Goal: Task Accomplishment & Management: Use online tool/utility

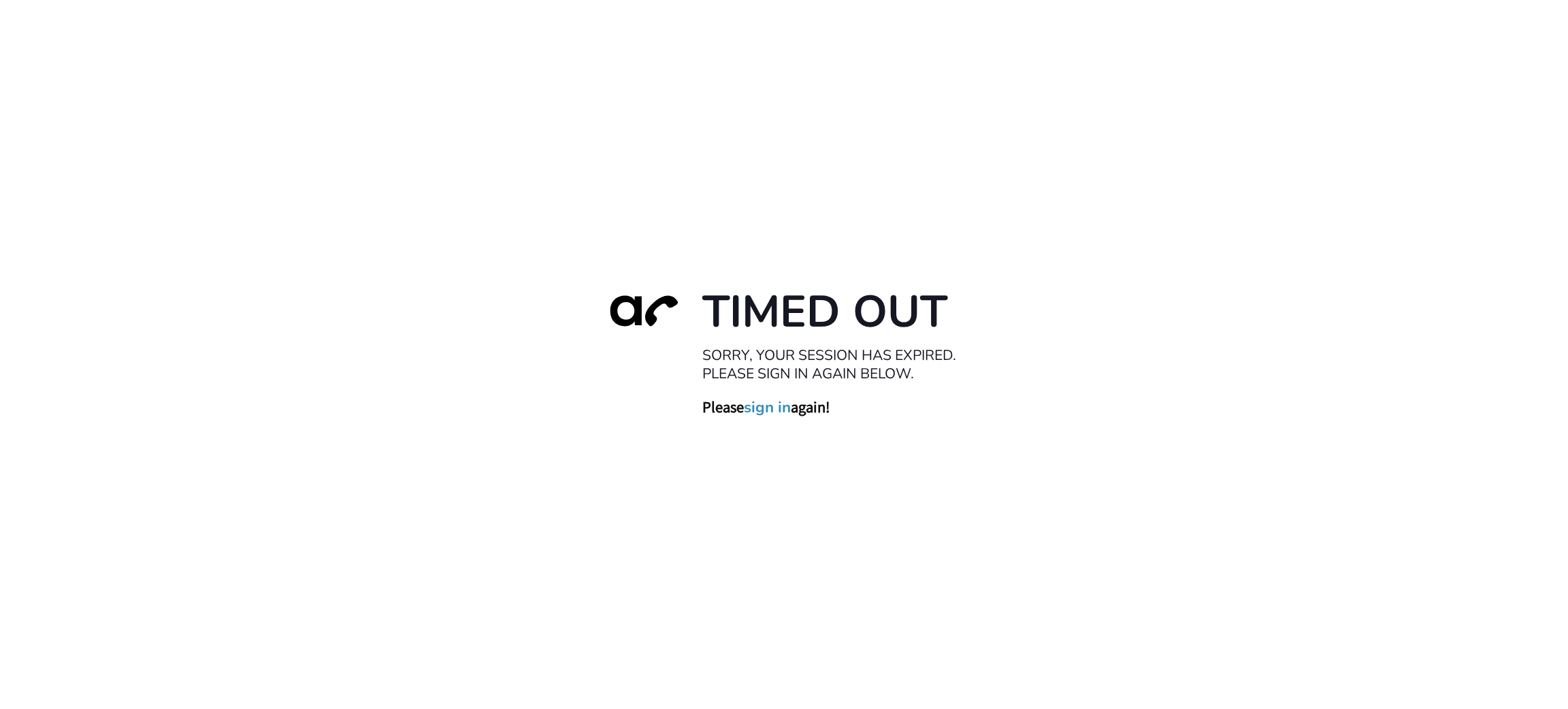
click at [734, 184] on div "Timed Out Sorry, your session has expired. Please sign in again below. Please s…" at bounding box center [784, 354] width 1568 height 709
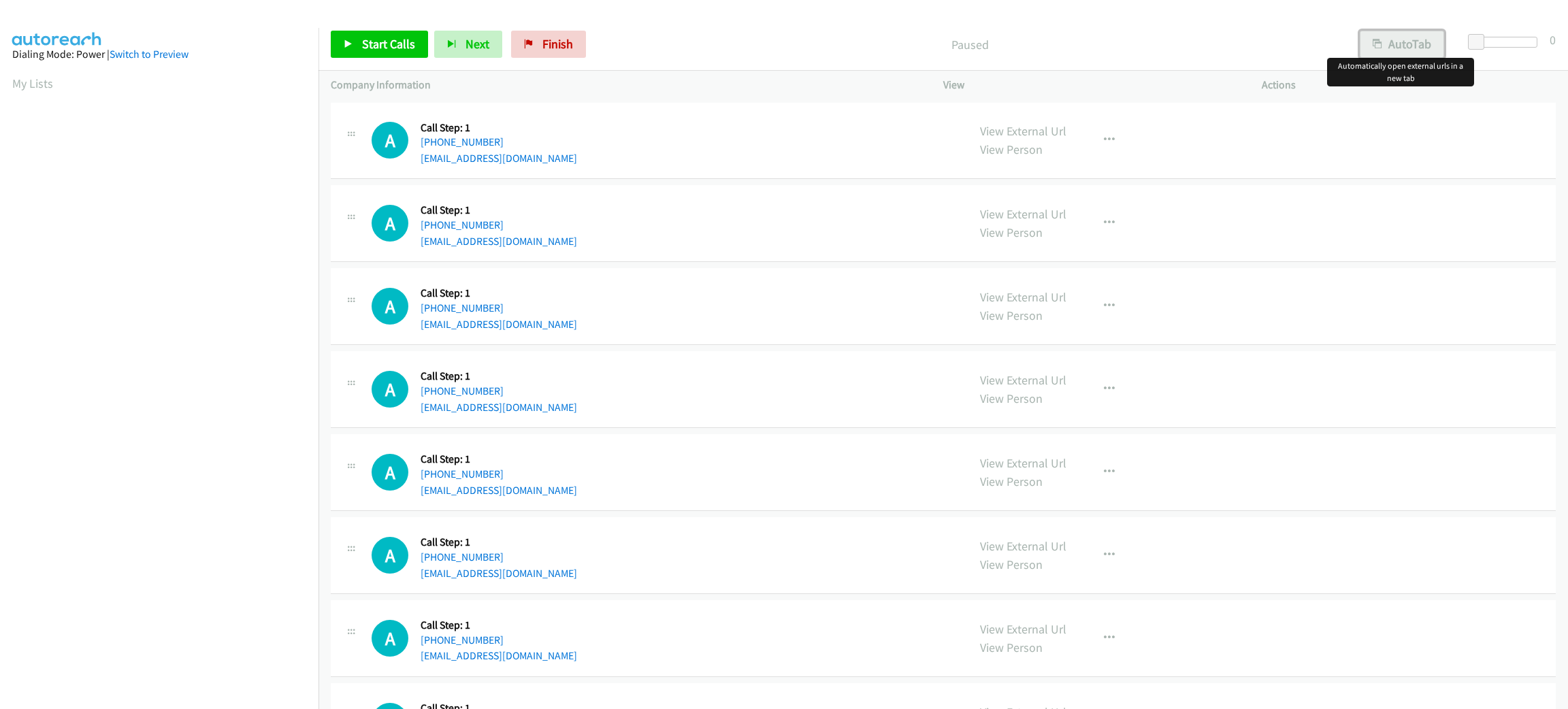
click at [1416, 36] on button "AutoTab" at bounding box center [1402, 45] width 84 height 28
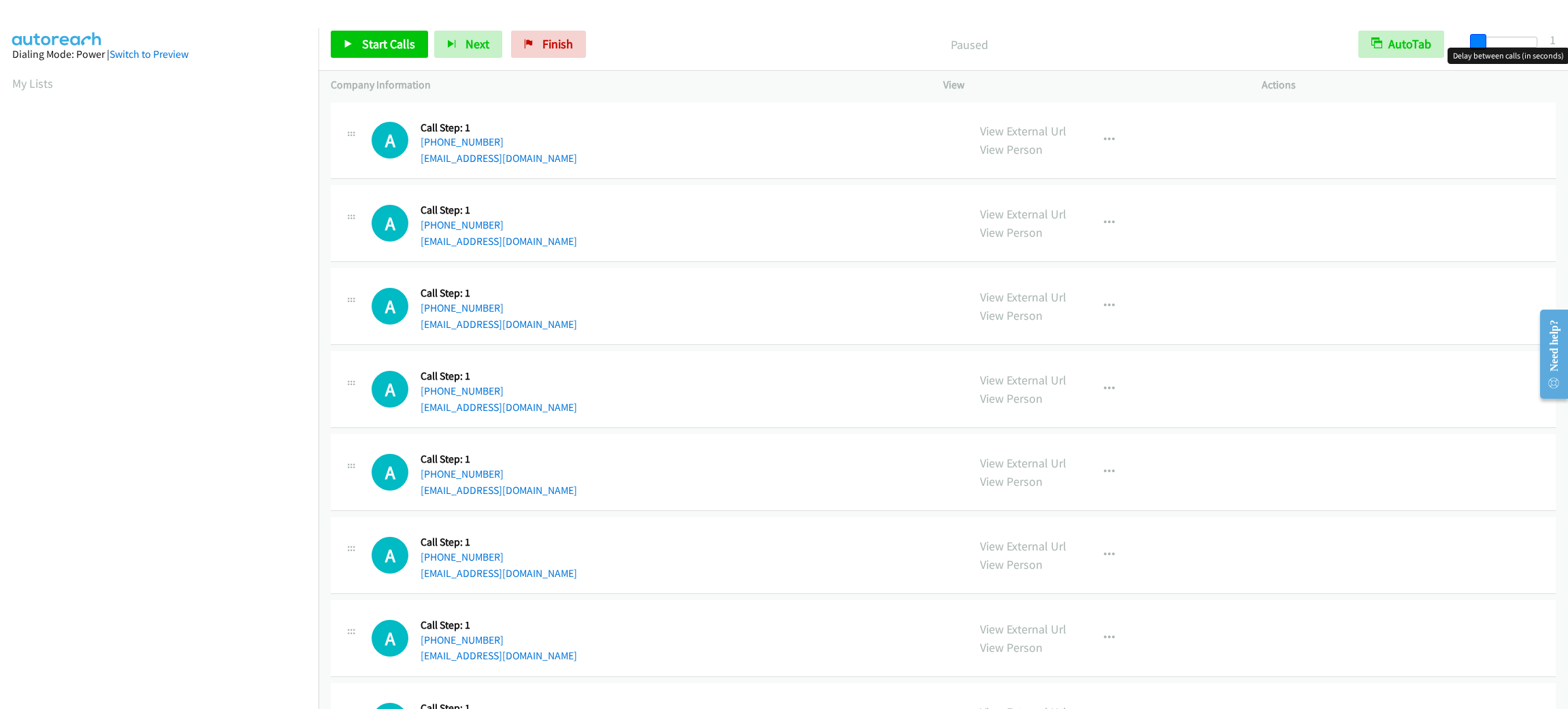
click at [1475, 42] on span at bounding box center [1478, 42] width 16 height 16
click at [648, 220] on div "A Callback Scheduled Call Step: 1 America/Los_Angeles +1 626-552-5895 zkgomonit…" at bounding box center [663, 223] width 584 height 52
click at [667, 231] on div "A Callback Scheduled Call Step: 1 America/Los_Angeles +1 626-552-5895 zkgomonit…" at bounding box center [663, 223] width 584 height 52
click at [737, 224] on div "A Callback Scheduled Call Step: 1 America/Los_Angeles +1 626-552-5895 zkgomonit…" at bounding box center [663, 223] width 584 height 52
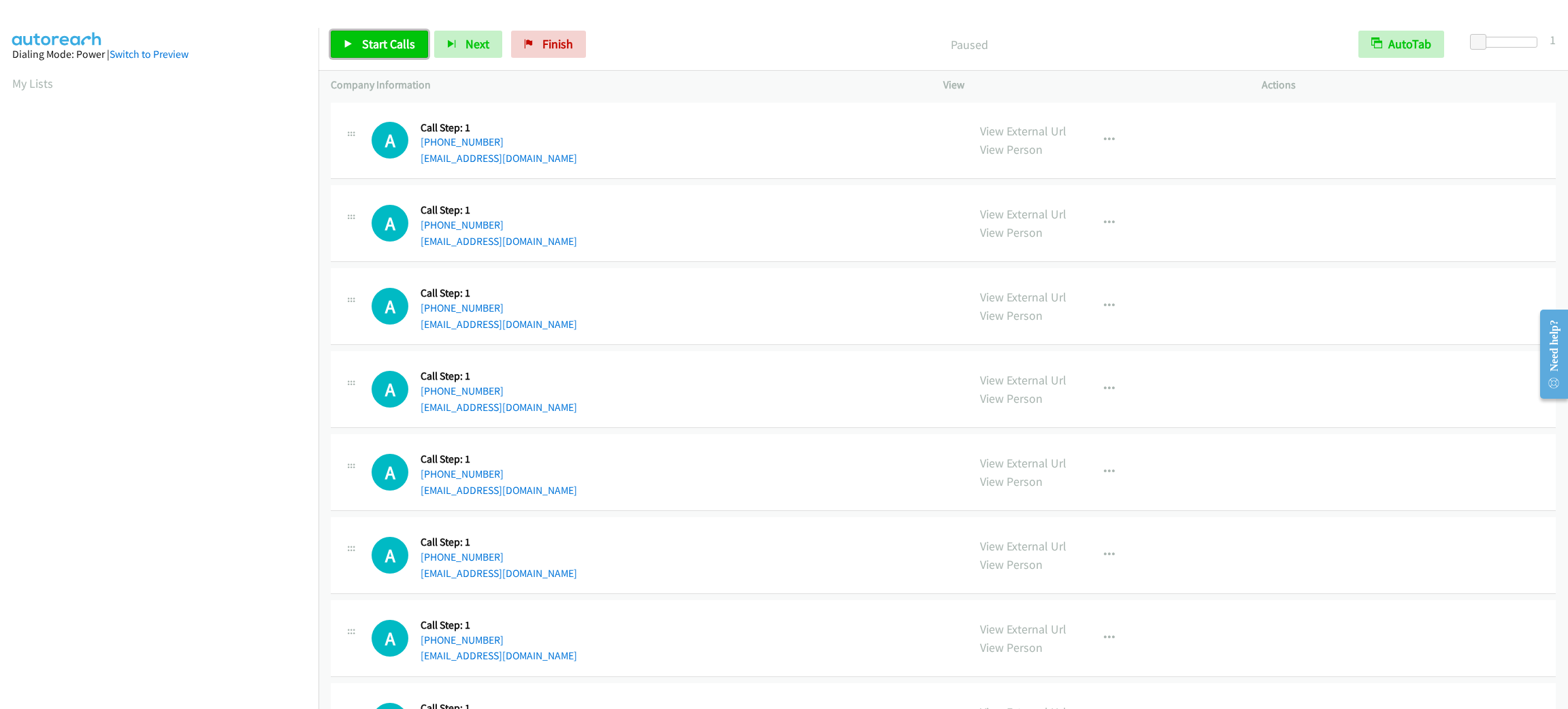
click at [394, 47] on span "Start Calls" at bounding box center [389, 44] width 53 height 15
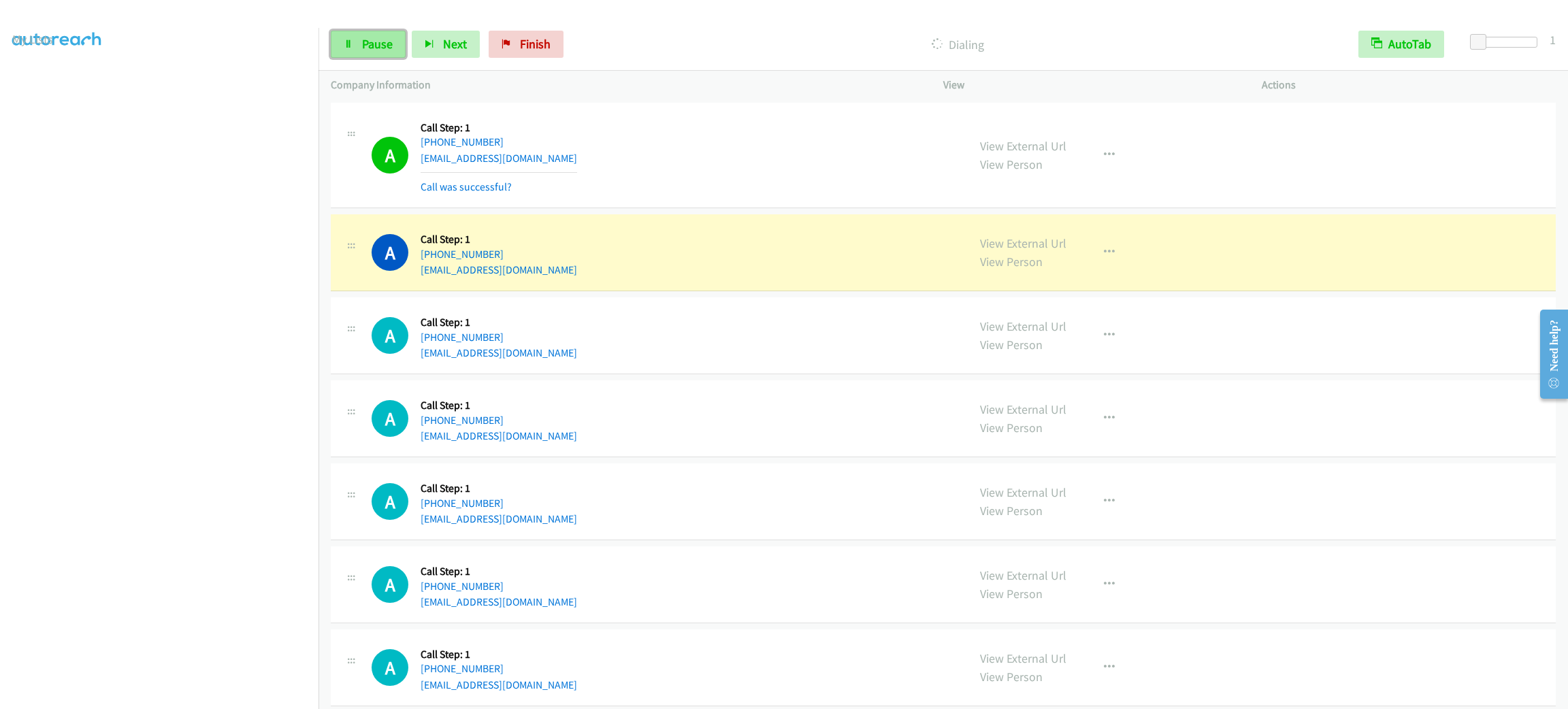
click at [351, 53] on link "Pause" at bounding box center [368, 45] width 74 height 28
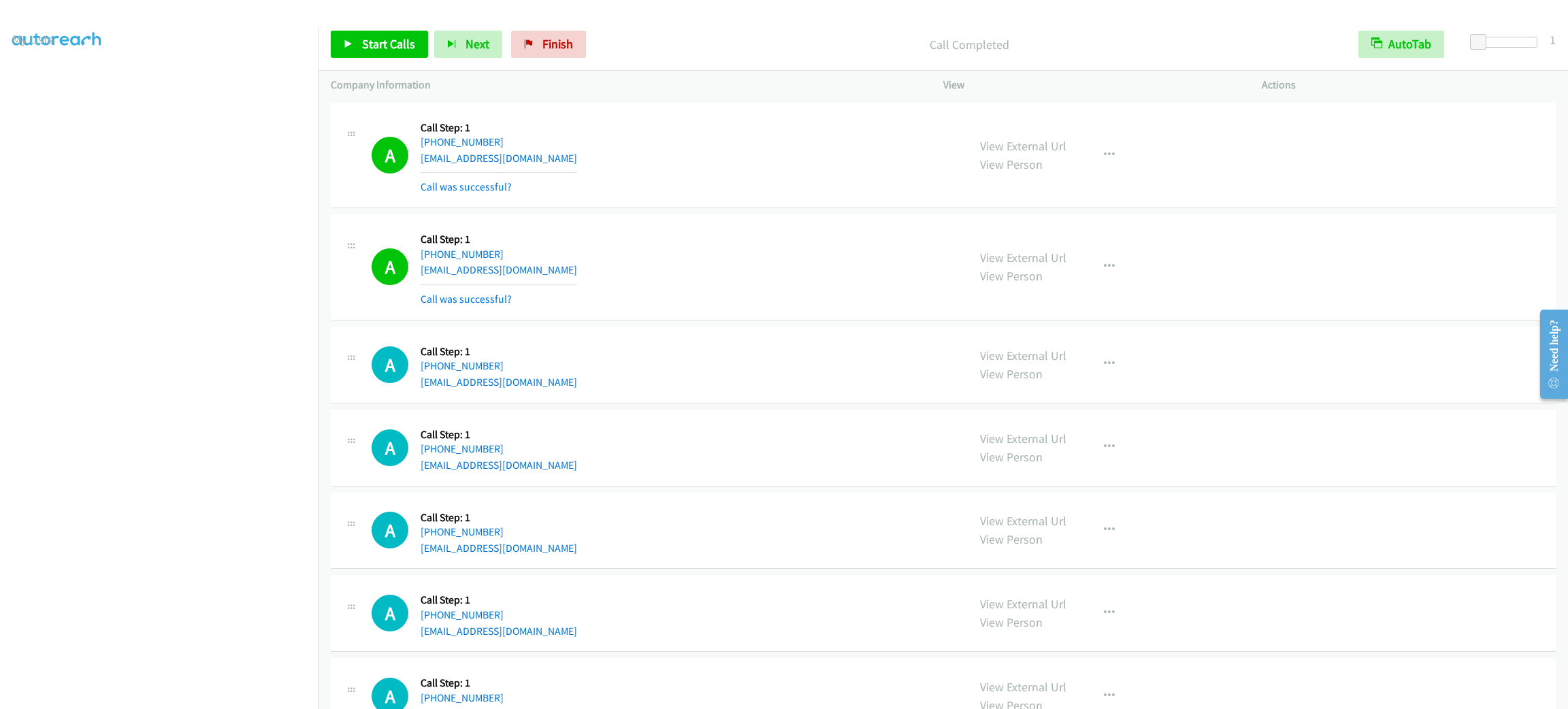
click at [1375, 257] on div "A Callback Scheduled Call Step: 1 America/Los_Angeles +1 626-552-5895 zkgomonit…" at bounding box center [944, 267] width 1226 height 106
click at [1400, 198] on div "A Callback Scheduled Call Step: 1 America/Los_Angeles +1 206-462-9582 melissala…" at bounding box center [944, 155] width 1226 height 106
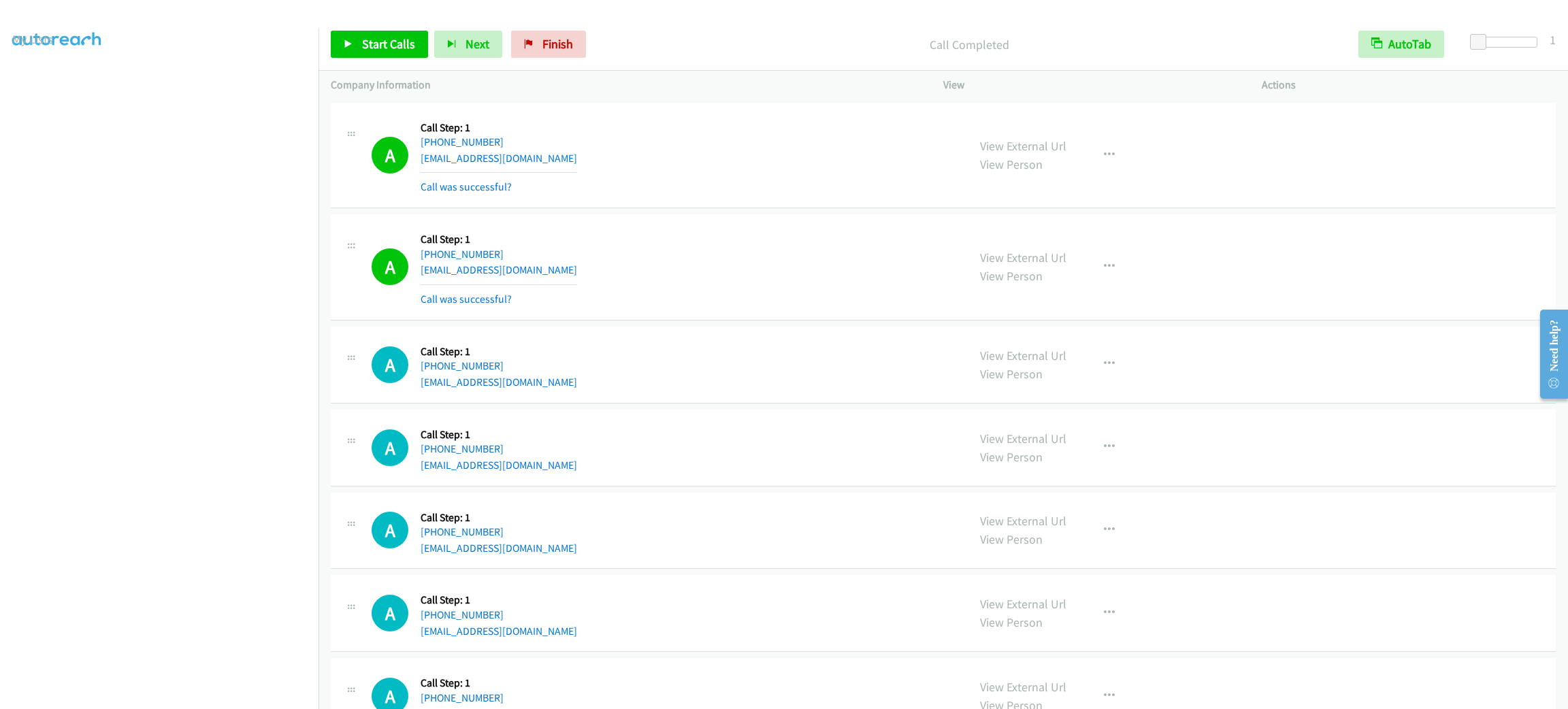
click at [1400, 198] on div "A Callback Scheduled Call Step: 1 America/Los_Angeles +1 206-462-9582 melissala…" at bounding box center [944, 155] width 1226 height 106
drag, startPoint x: 355, startPoint y: 46, endPoint x: 364, endPoint y: 53, distance: 11.4
click at [356, 45] on link "Start Calls" at bounding box center [380, 45] width 97 height 28
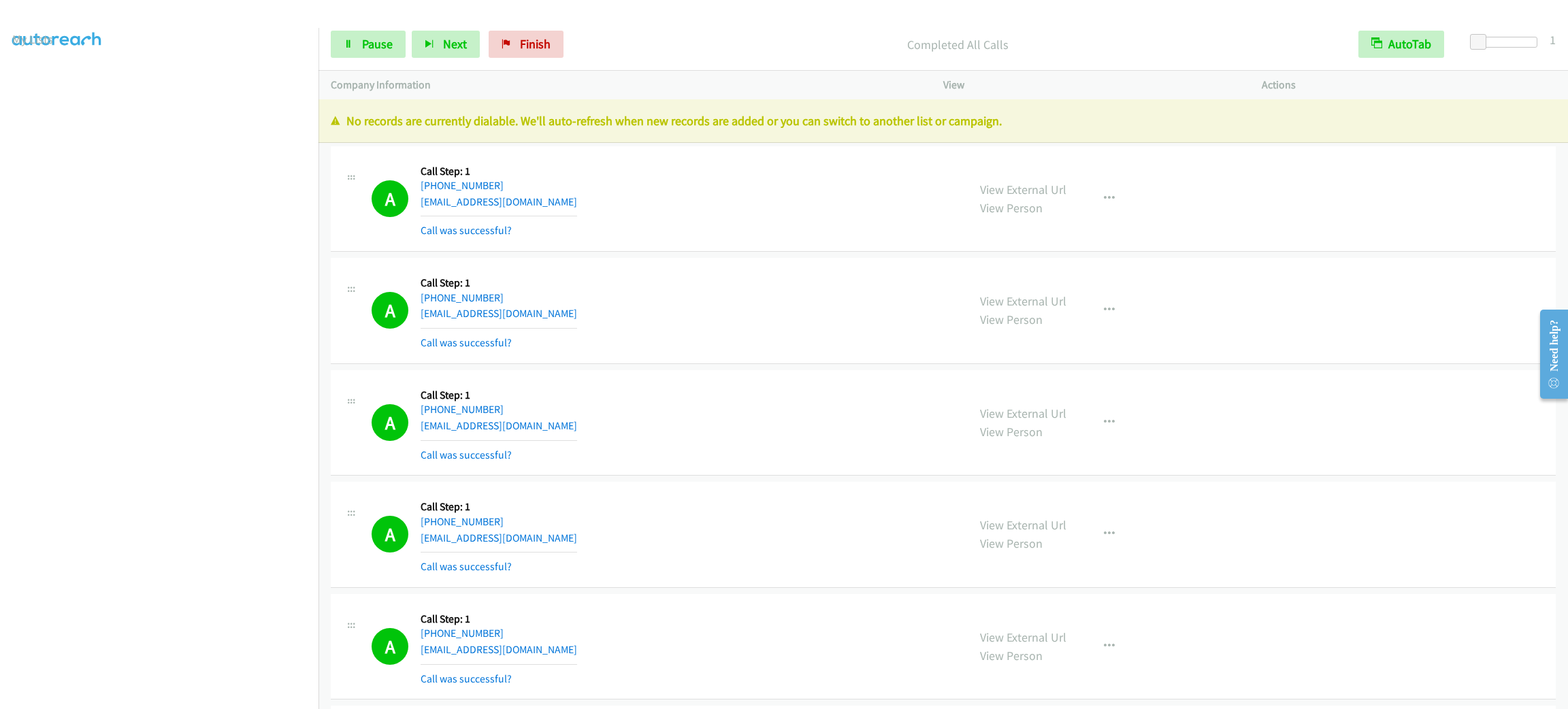
scroll to position [0, 0]
click at [32, 79] on link "My Lists" at bounding box center [32, 83] width 40 height 15
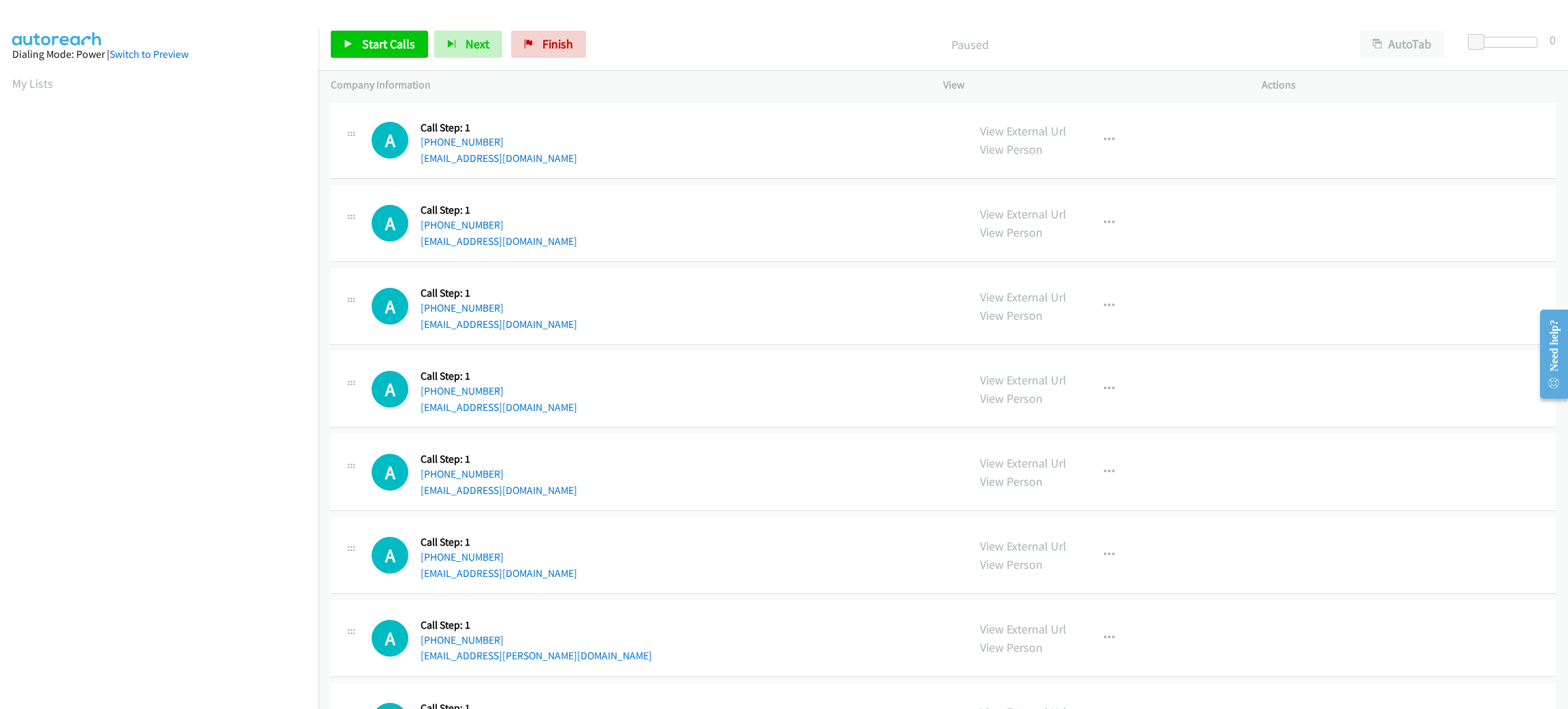
drag, startPoint x: 546, startPoint y: 134, endPoint x: 514, endPoint y: 146, distance: 34.2
click at [498, 144] on div "A Callback Scheduled Call Step: 1 America/New_York +1 585-734-1733 taguiler57@g…" at bounding box center [663, 141] width 584 height 52
click at [524, 146] on div "A Callback Scheduled Call Step: 1 America/New_York +1 585-734-1733 taguiler57@g…" at bounding box center [663, 141] width 584 height 52
drag, startPoint x: 516, startPoint y: 142, endPoint x: 432, endPoint y: 142, distance: 84.0
click at [432, 142] on div "+1 585-734-1733" at bounding box center [499, 142] width 156 height 16
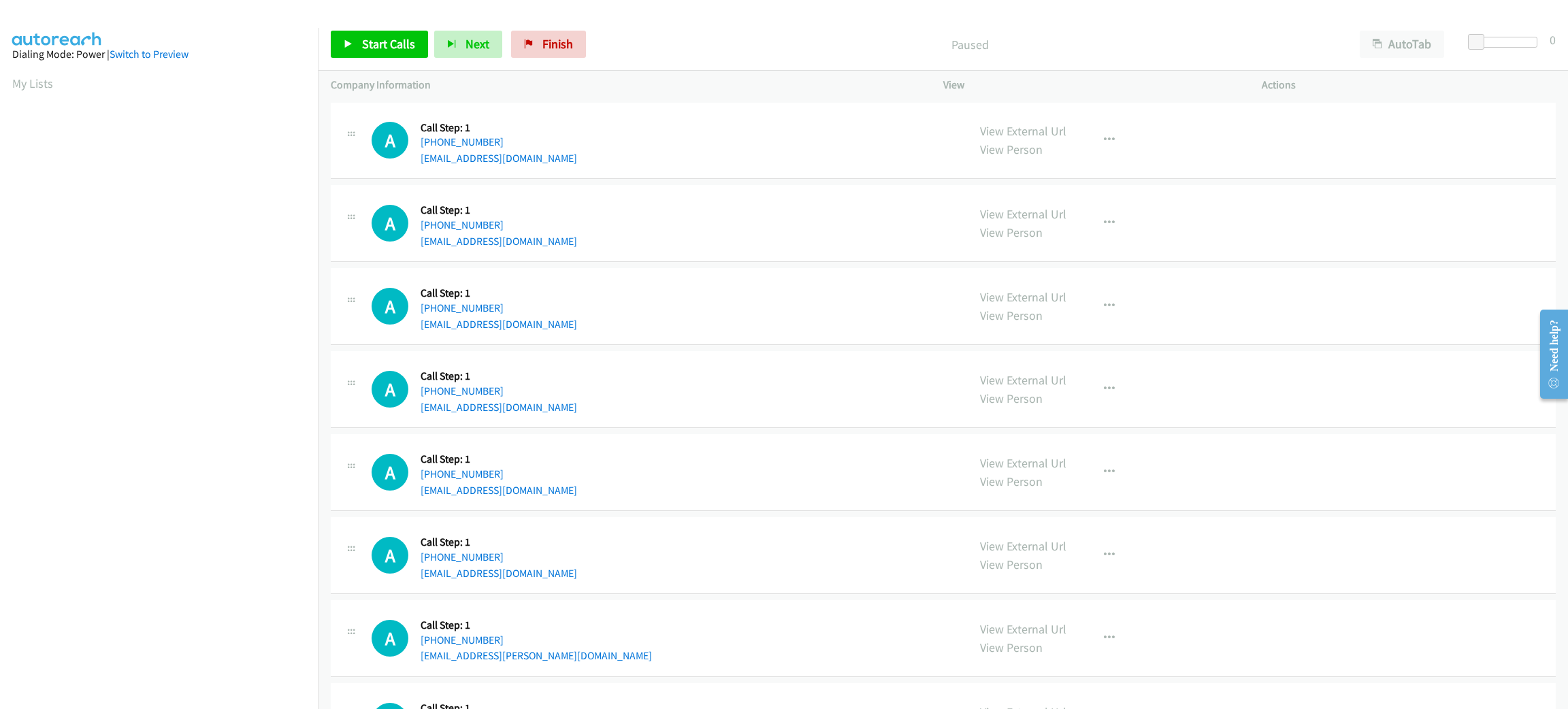
copy link "585-734-1733"
click at [387, 39] on span "Start Calls" at bounding box center [389, 44] width 53 height 15
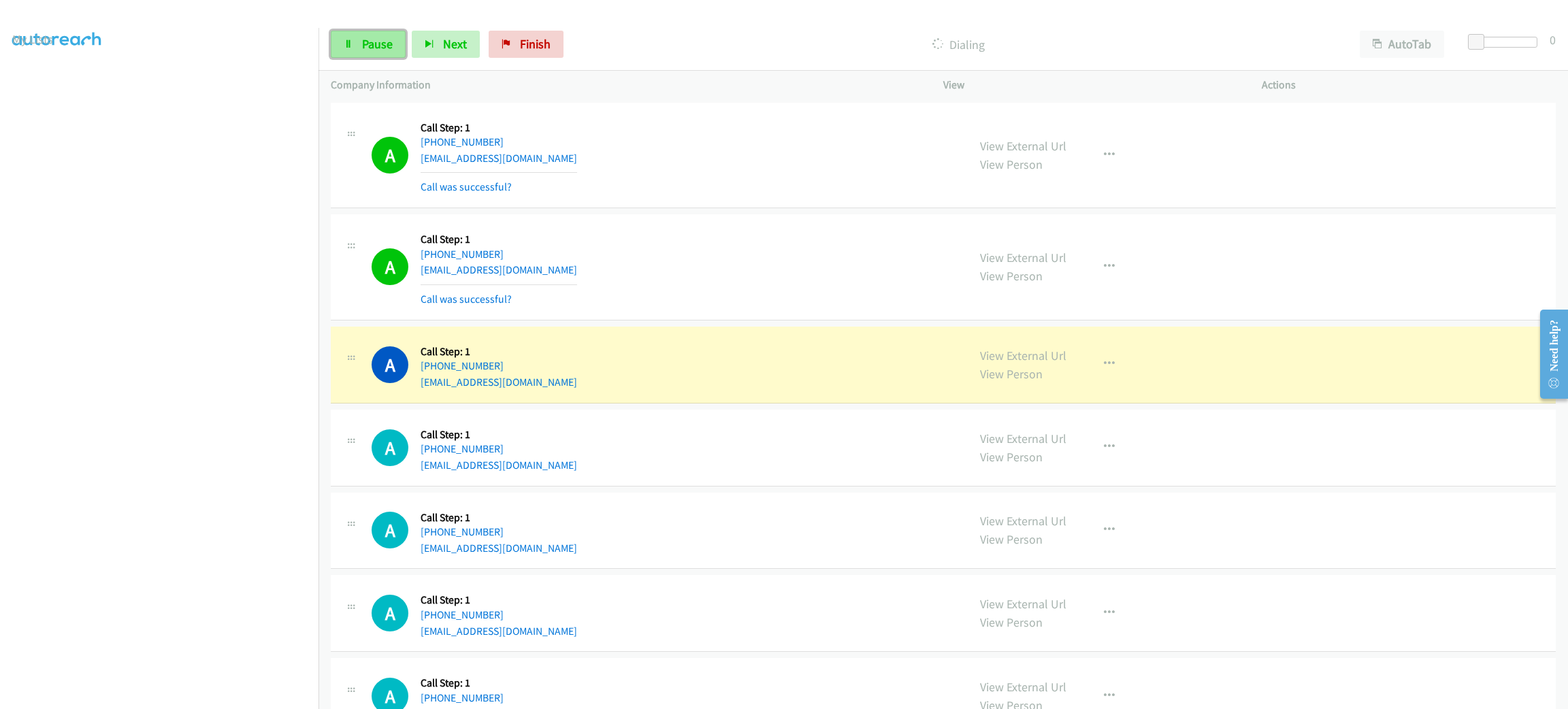
click at [385, 32] on link "Pause" at bounding box center [368, 45] width 74 height 28
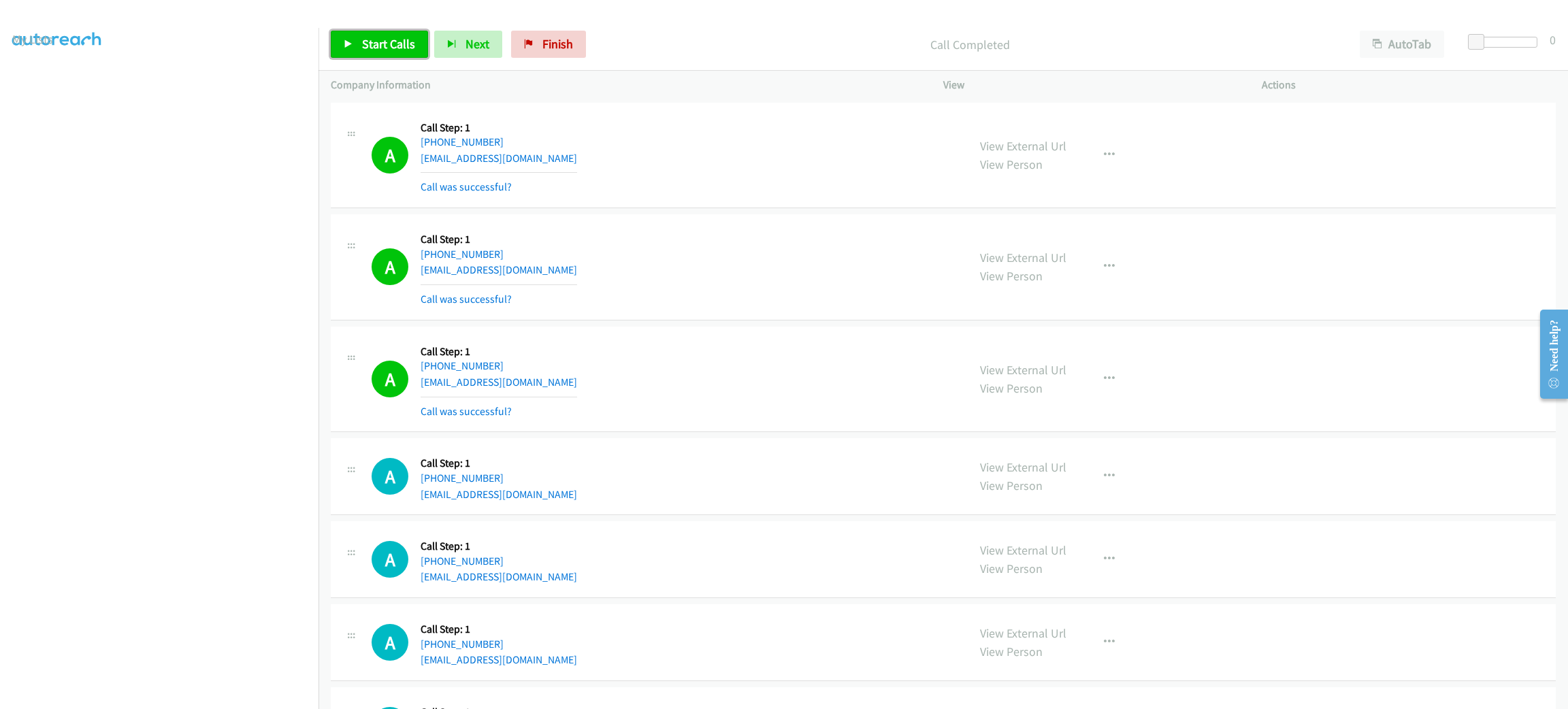
click at [381, 45] on span "Start Calls" at bounding box center [389, 44] width 53 height 15
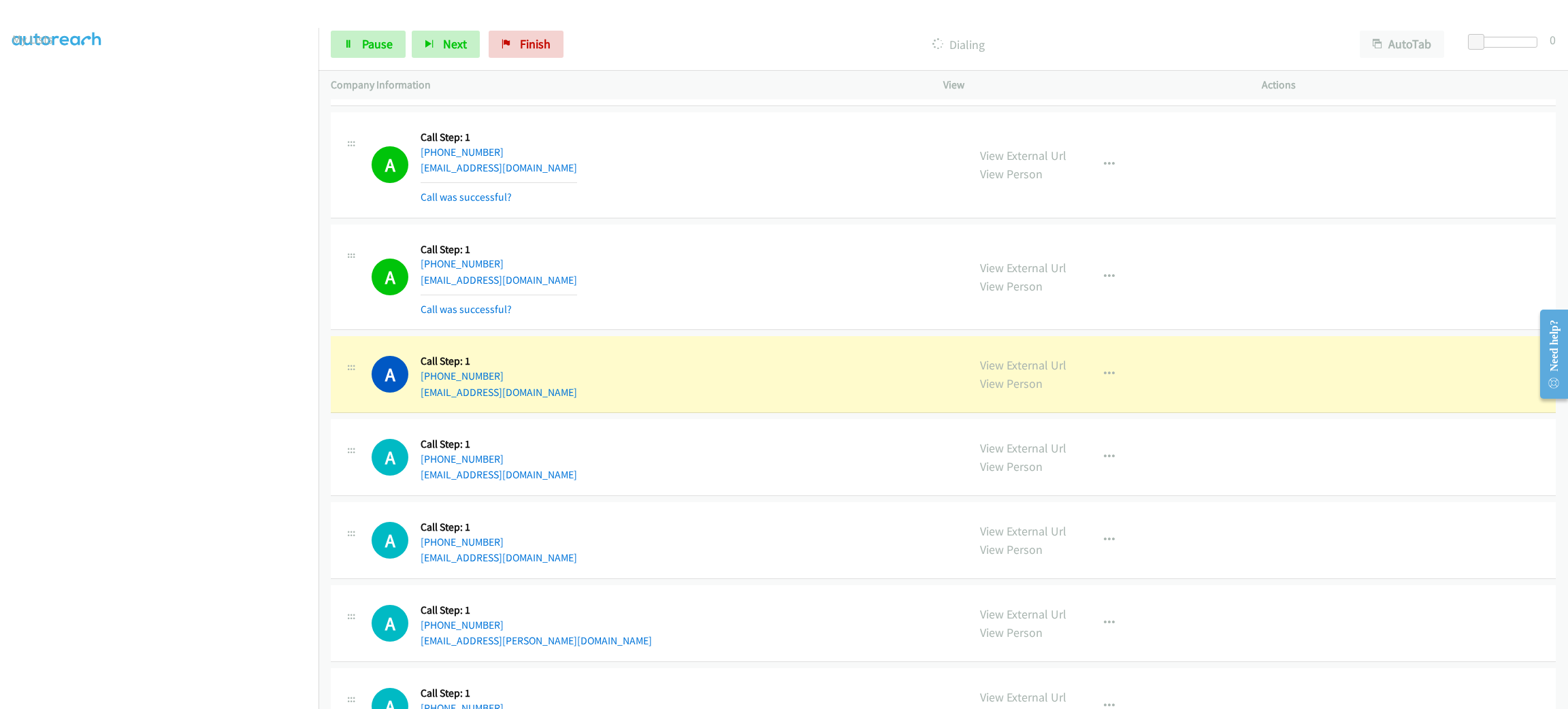
scroll to position [204, 0]
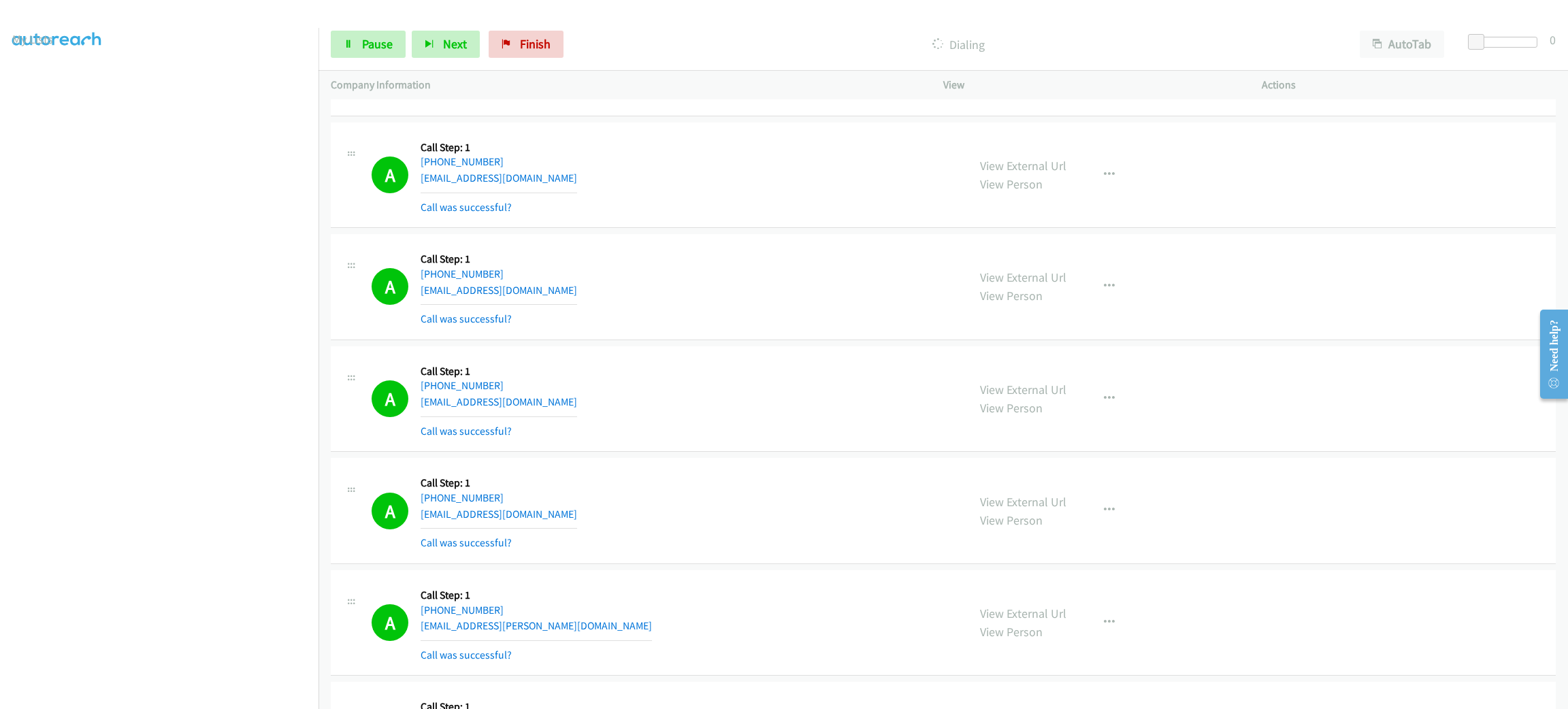
click at [355, 15] on div at bounding box center [778, 26] width 1556 height 53
click at [358, 34] on link "Pause" at bounding box center [368, 45] width 74 height 28
click at [1204, 253] on div "View External Url View Person View External Url Email Schedule/Manage Callback …" at bounding box center [1133, 287] width 331 height 81
click at [670, 273] on div "A Callback Scheduled Call Step: 1 America/New_York +1 631-974-4134 lindaandedcr…" at bounding box center [663, 287] width 584 height 81
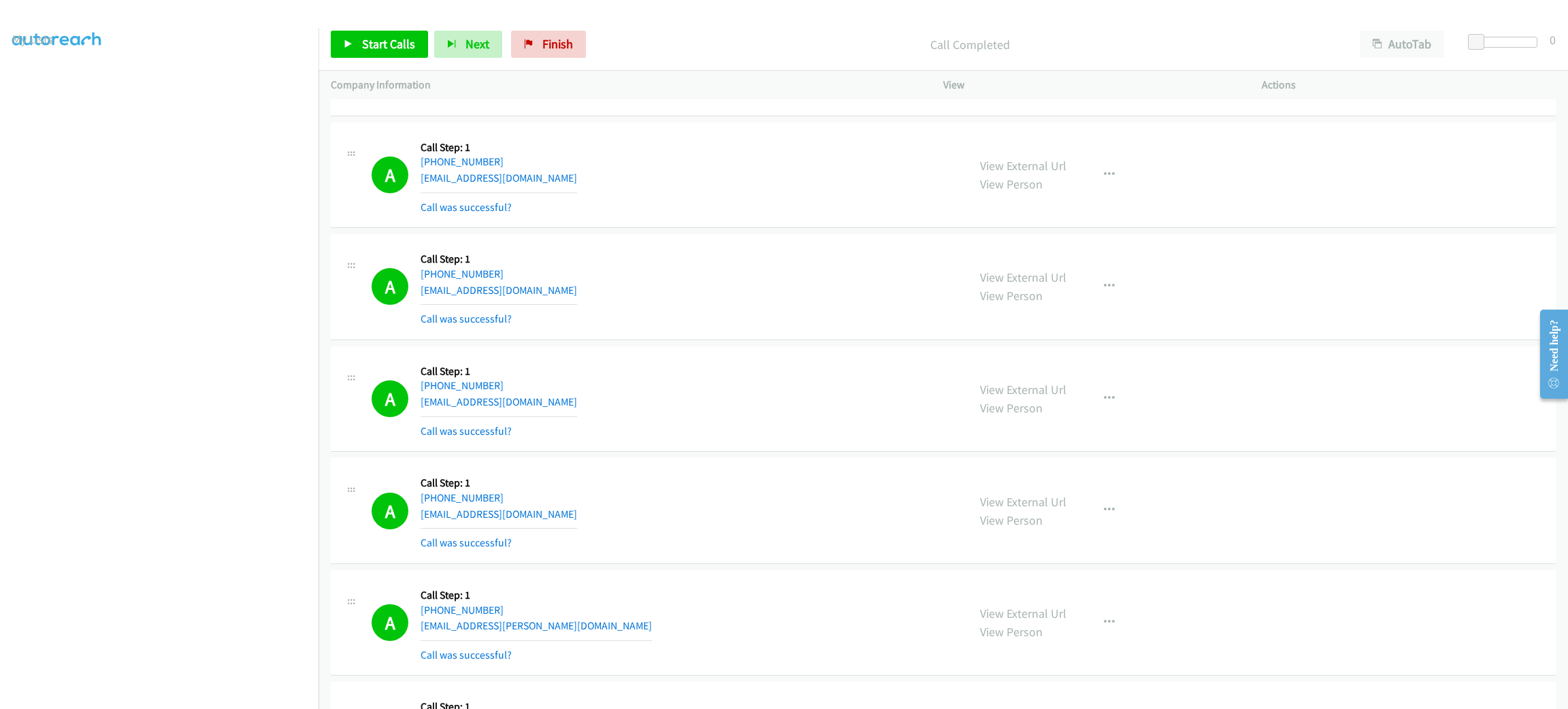
click at [1151, 422] on div "View External Url View Person View External Url Email Schedule/Manage Callback …" at bounding box center [1133, 399] width 331 height 81
click at [1150, 410] on div "View External Url View Person View External Url Email Schedule/Manage Callback …" at bounding box center [1133, 399] width 331 height 81
click at [1145, 427] on div "View External Url View Person View External Url Email Schedule/Manage Callback …" at bounding box center [1133, 399] width 331 height 81
click at [616, 287] on div "A Callback Scheduled Call Step: 1 America/New_York +1 631-974-4134 lindaandedcr…" at bounding box center [663, 287] width 584 height 81
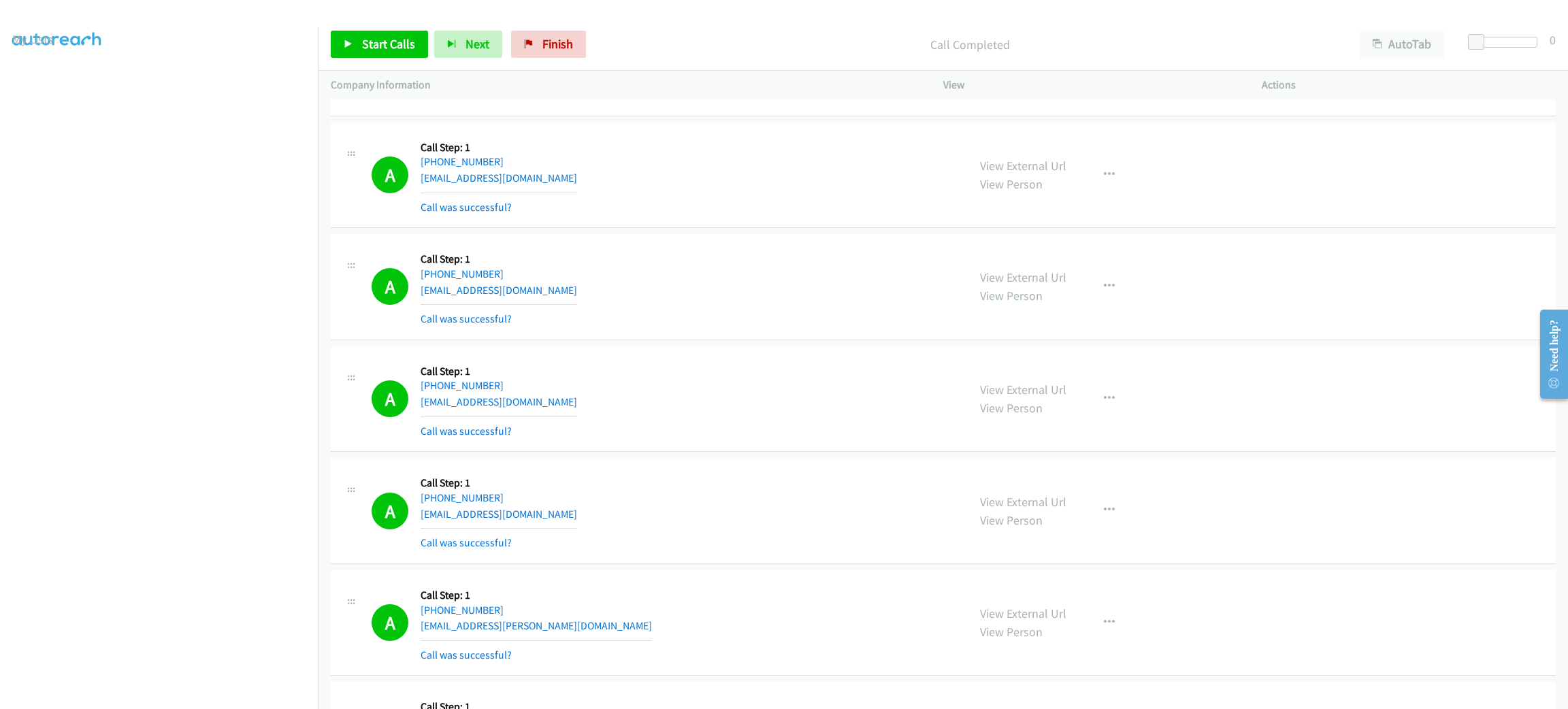
click at [869, 490] on div "A Callback Scheduled Call Step: 1 America/New_York +1 843-441-5651 robertstrafe…" at bounding box center [663, 511] width 584 height 81
click at [920, 415] on div "A Callback Scheduled Call Step: 1 America/Chicago +1 512-554-4012 bwenzel1@yaho…" at bounding box center [663, 399] width 584 height 81
click at [642, 233] on td "A Callback Scheduled Call Step: 1 America/New_York +1 631-974-4134 lindaandedcr…" at bounding box center [944, 287] width 1250 height 113
click at [740, 139] on div "A Callback Scheduled Call Step: 1 America/Chicago +1 512-415-6459 morrisb2@msn.…" at bounding box center [663, 175] width 584 height 81
drag, startPoint x: 483, startPoint y: 148, endPoint x: 410, endPoint y: 144, distance: 73.1
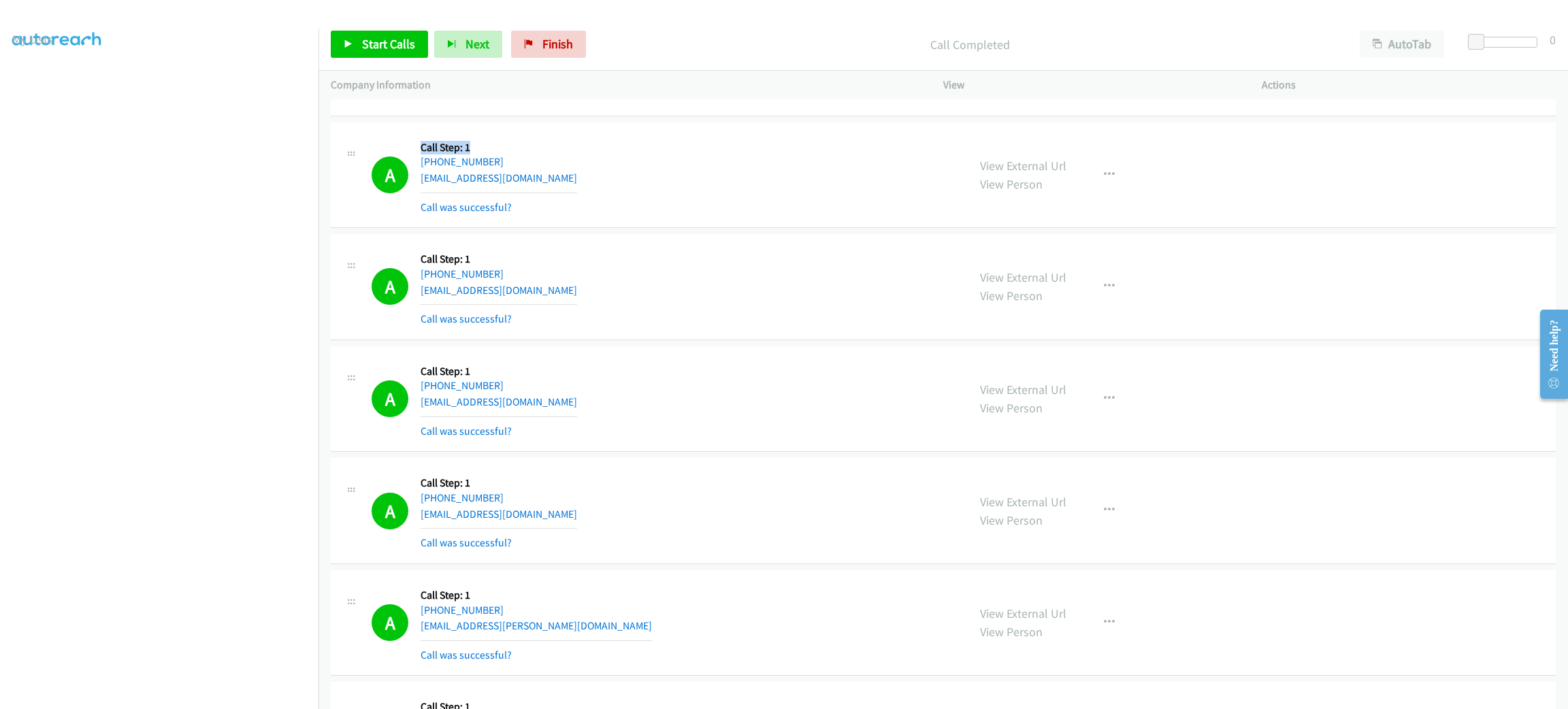
click at [410, 144] on div "A Callback Scheduled Call Step: 1 America/Chicago +1 512-415-6459 morrisb2@msn.…" at bounding box center [663, 175] width 584 height 81
click at [771, 193] on div "A Callback Scheduled Call Step: 1 America/Chicago +1 512-415-6459 morrisb2@msn.…" at bounding box center [663, 175] width 584 height 81
click at [635, 292] on div "A Callback Scheduled Call Step: 1 America/New_York +1 631-974-4134 lindaandedcr…" at bounding box center [663, 287] width 584 height 81
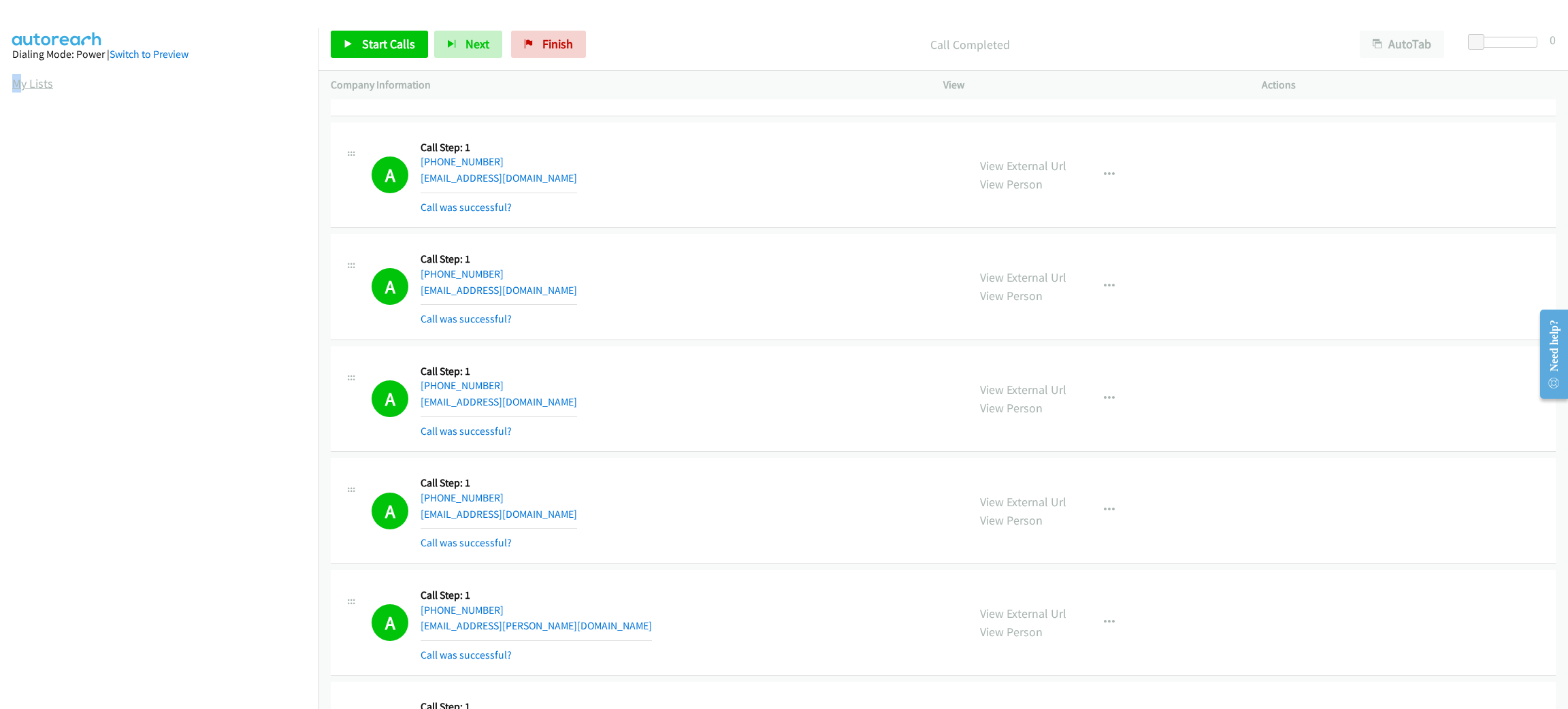
click at [19, 75] on section "My Lists" at bounding box center [159, 83] width 294 height 19
click at [19, 75] on link "My Lists" at bounding box center [32, 83] width 40 height 15
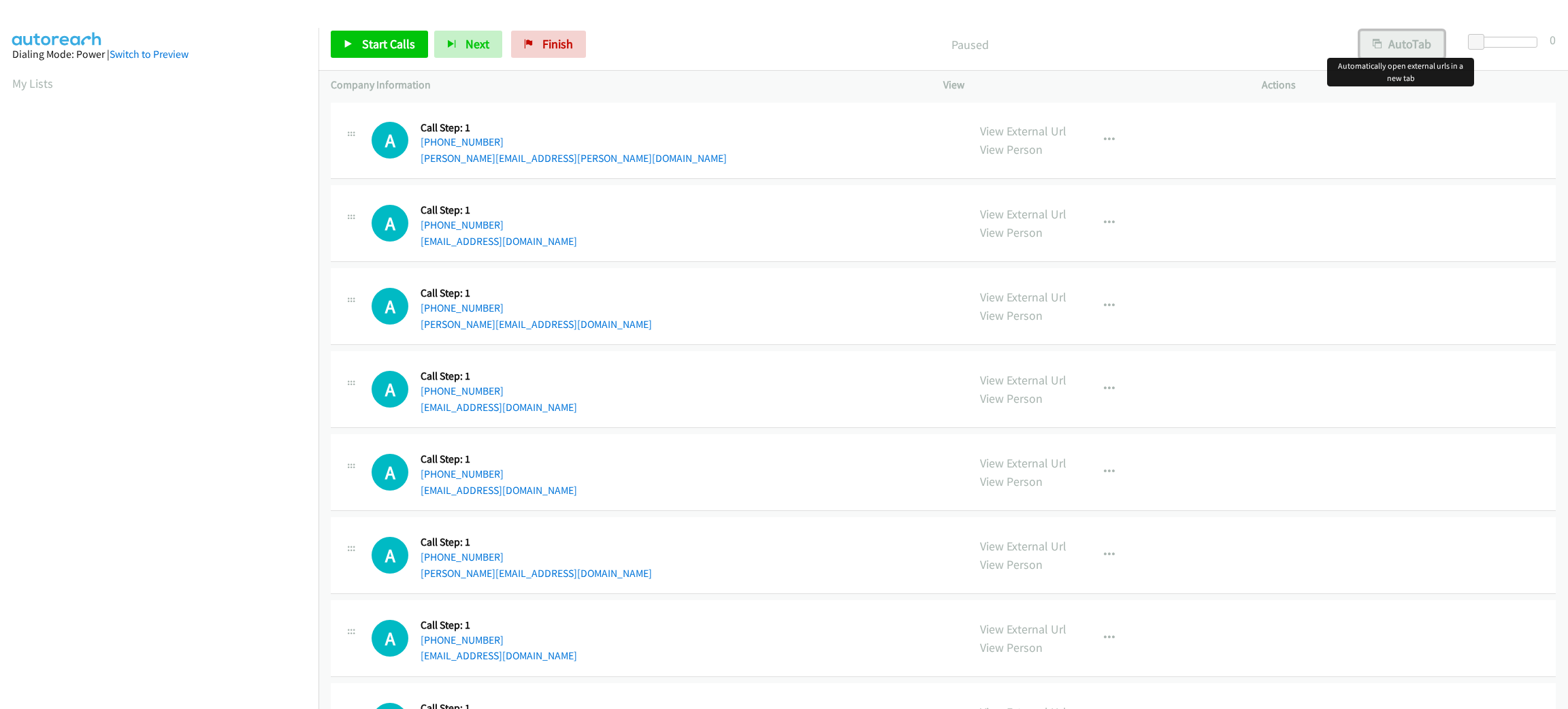
click at [1379, 49] on button "AutoTab" at bounding box center [1402, 45] width 84 height 28
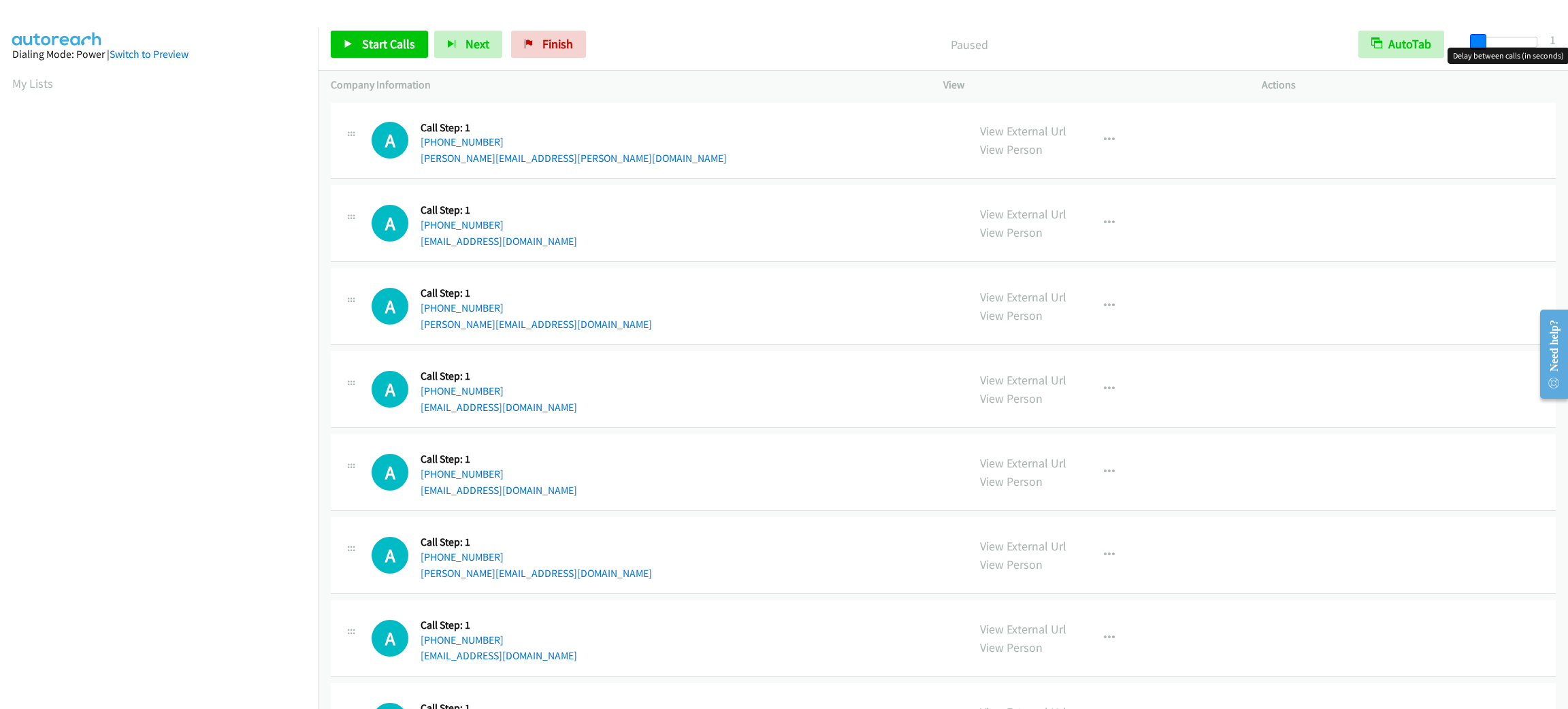
click at [1477, 36] on span at bounding box center [1478, 42] width 16 height 16
click at [342, 36] on link "Start Calls" at bounding box center [380, 45] width 97 height 28
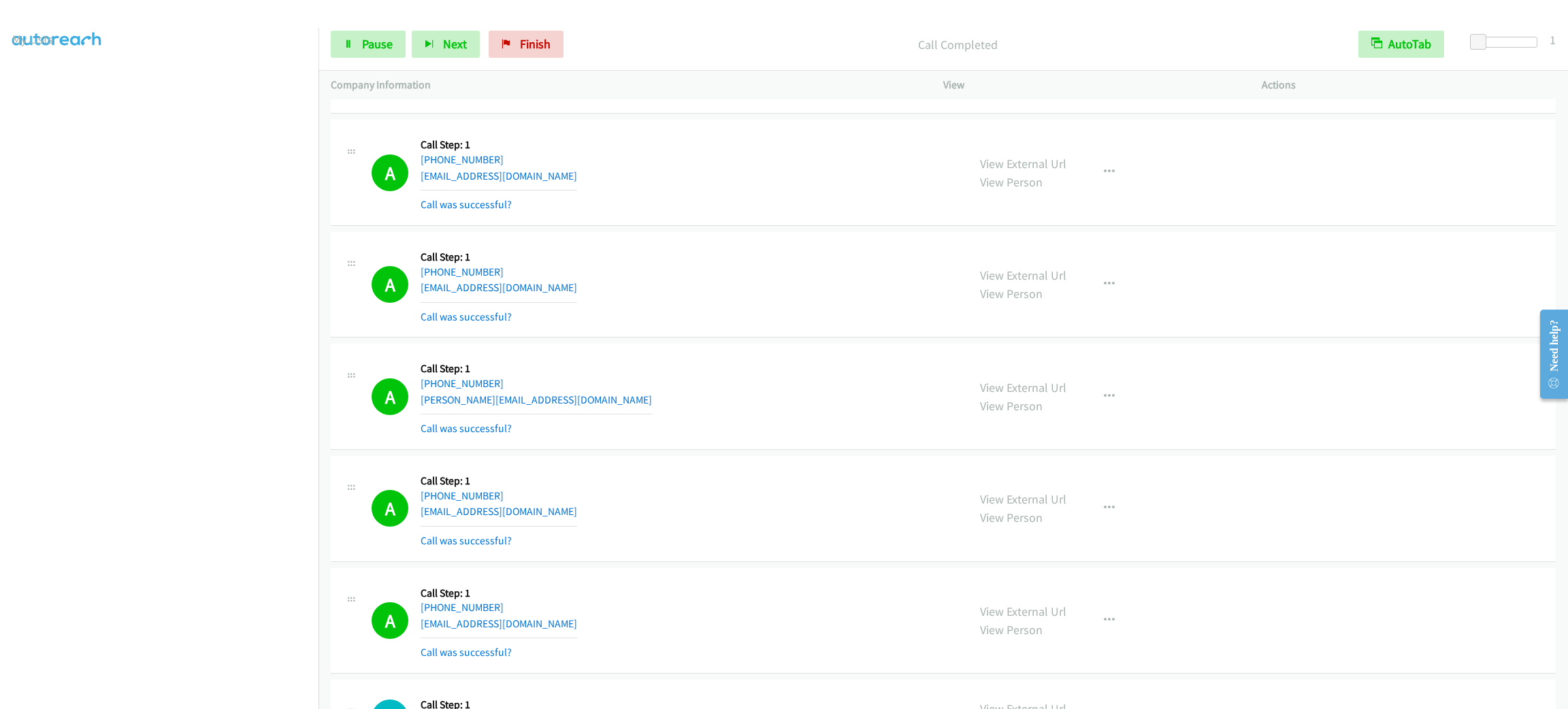
scroll to position [1836, 0]
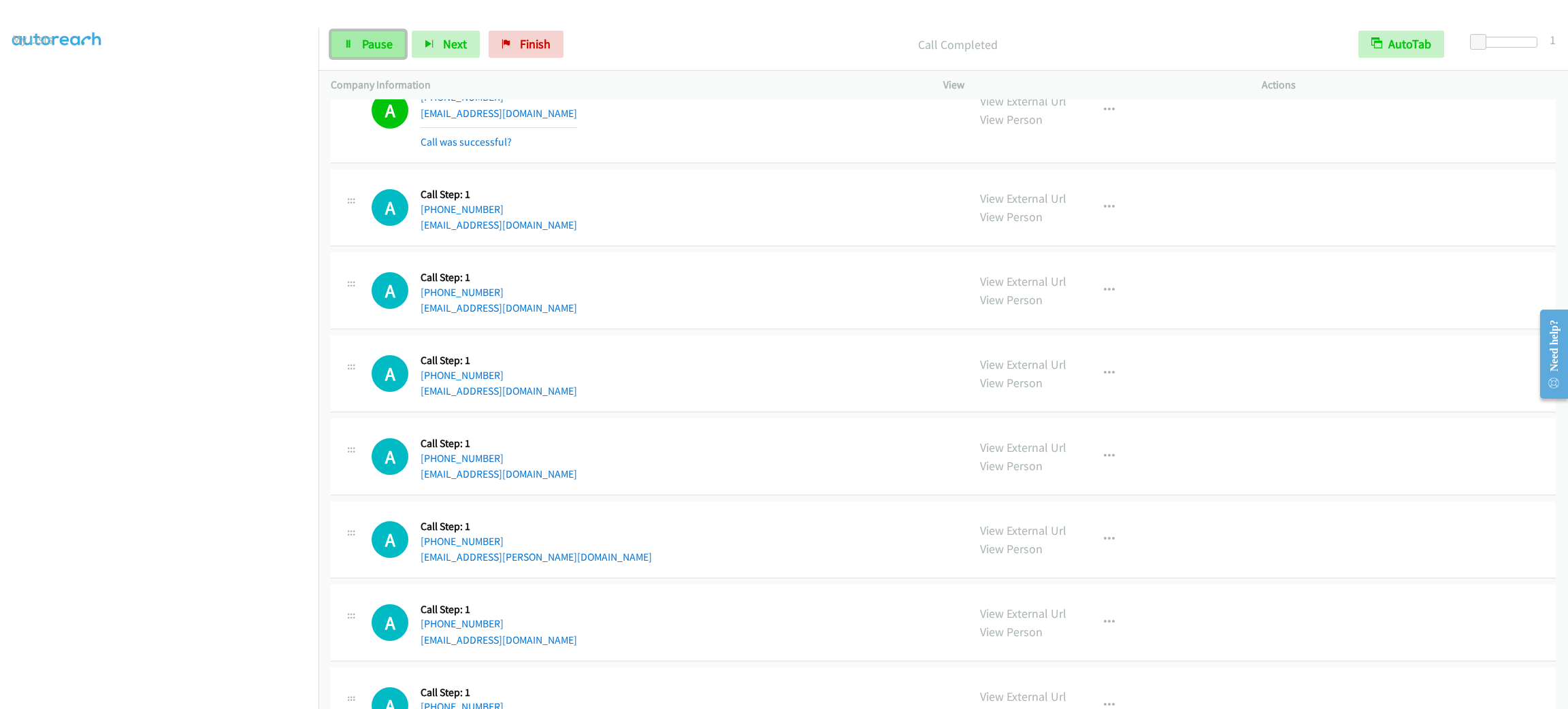
click at [383, 49] on span "Pause" at bounding box center [377, 44] width 31 height 15
click at [383, 49] on span "Start Calls" at bounding box center [389, 44] width 53 height 15
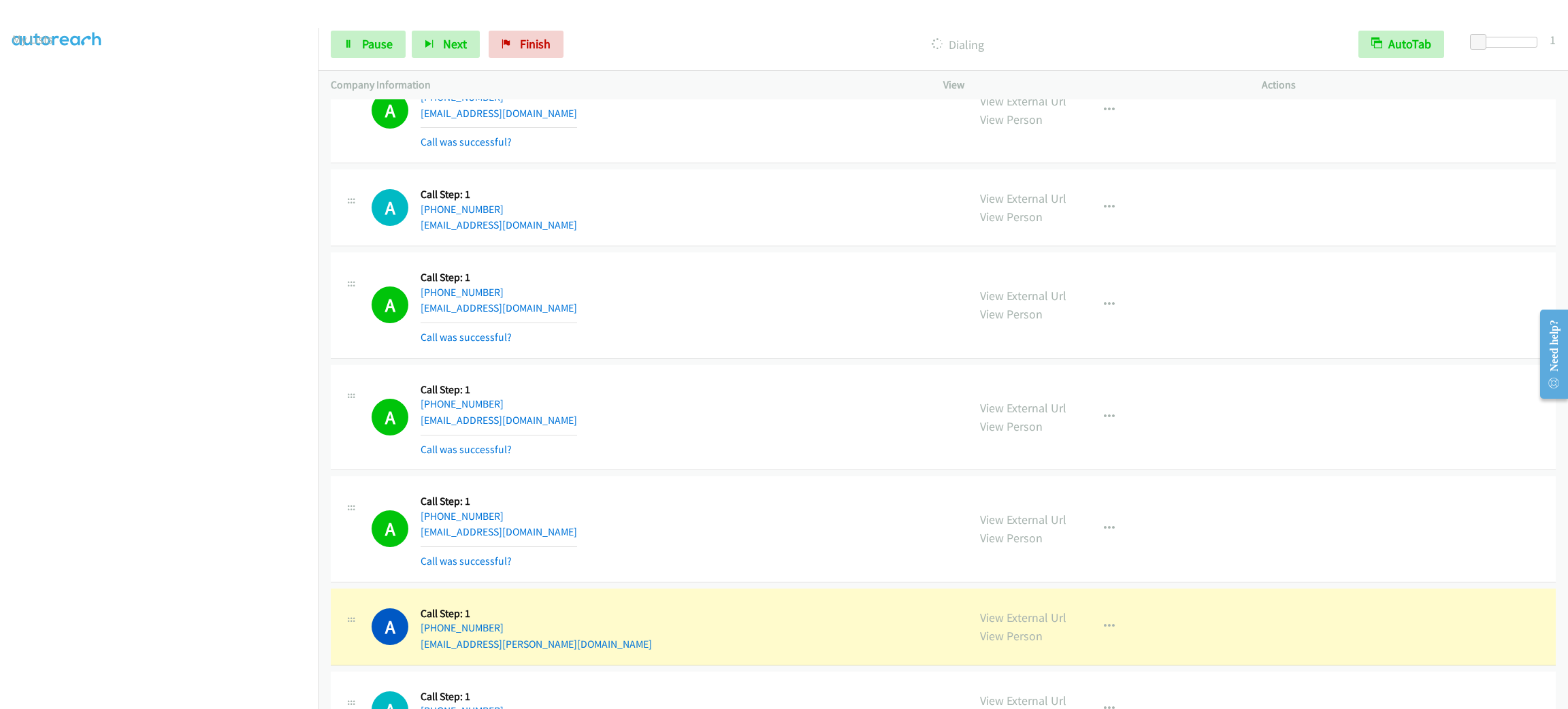
scroll to position [2143, 0]
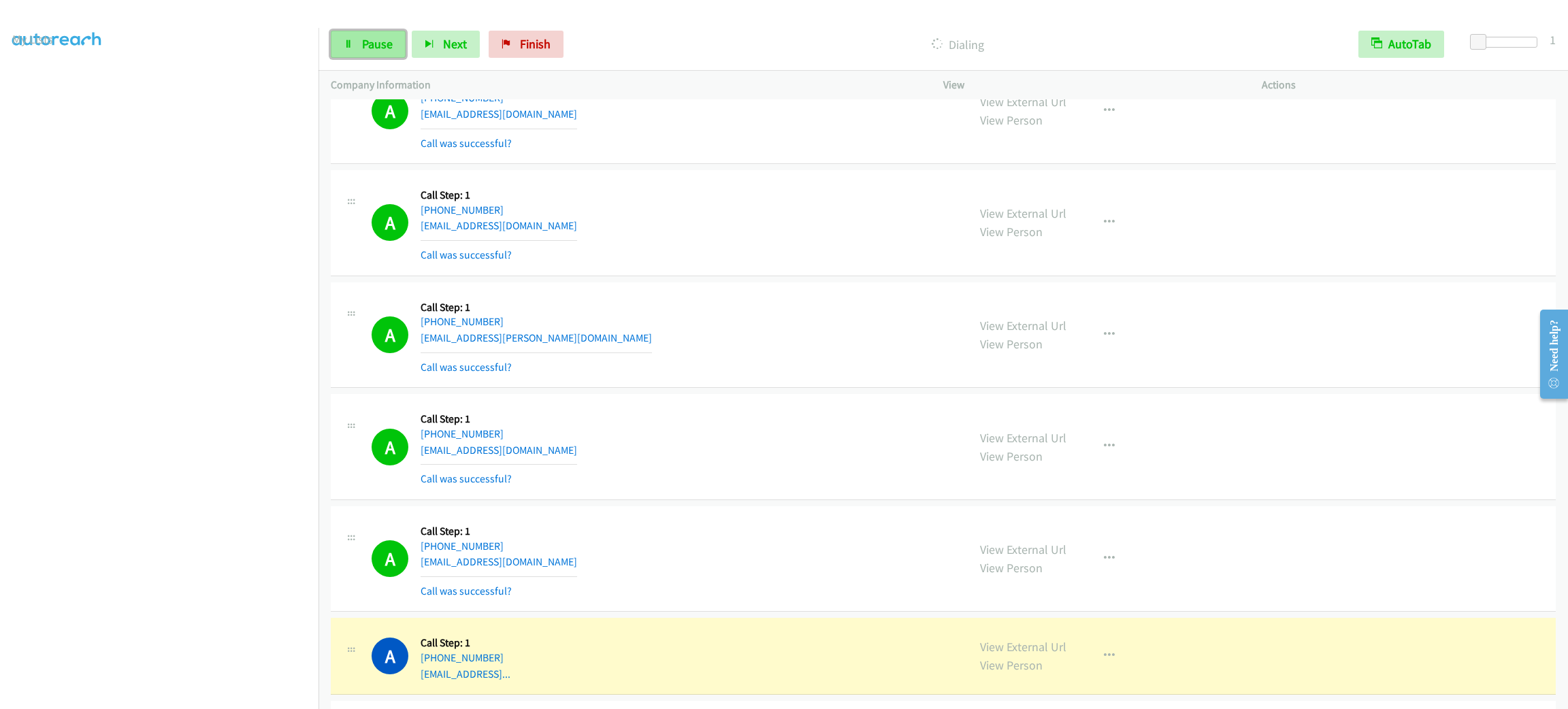
click at [377, 44] on span "Pause" at bounding box center [377, 44] width 31 height 15
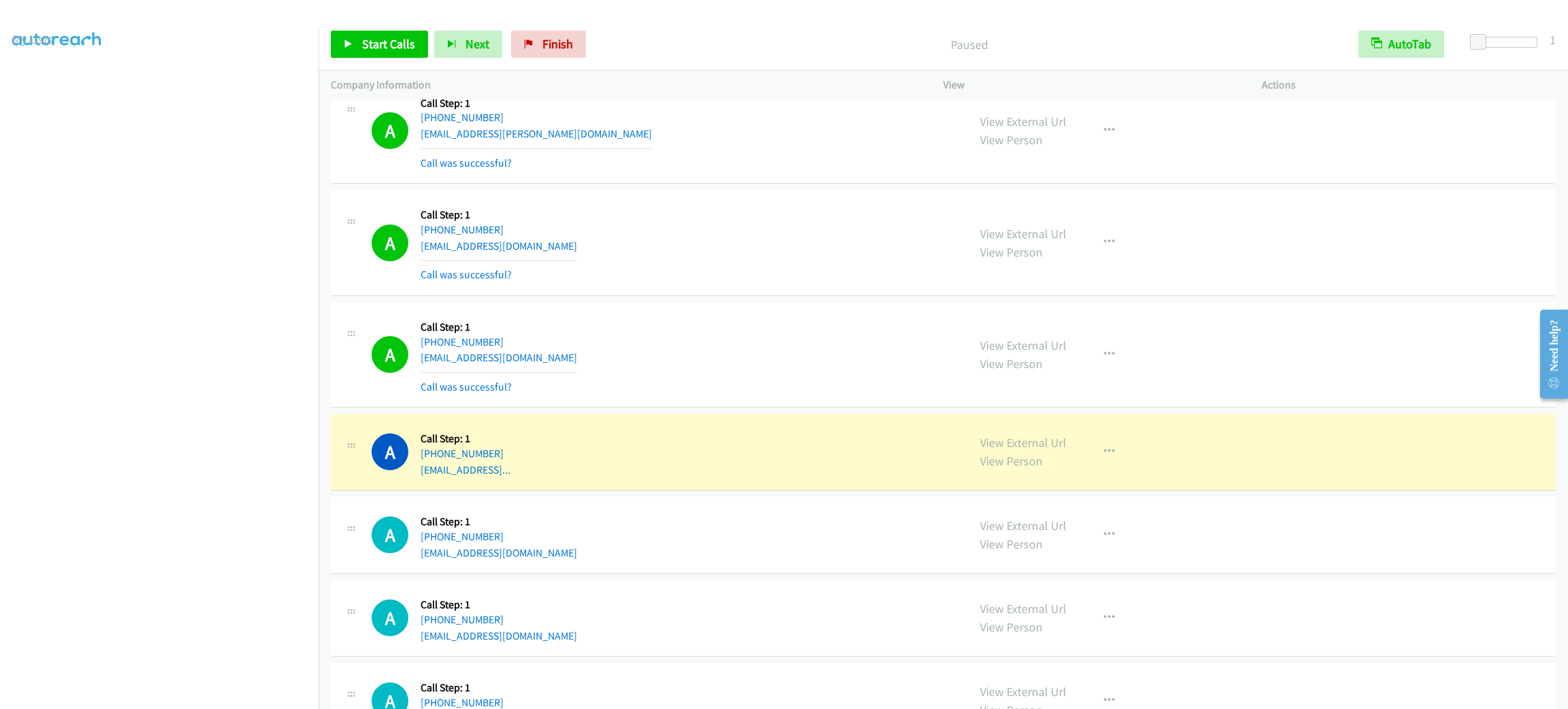
scroll to position [2449, 0]
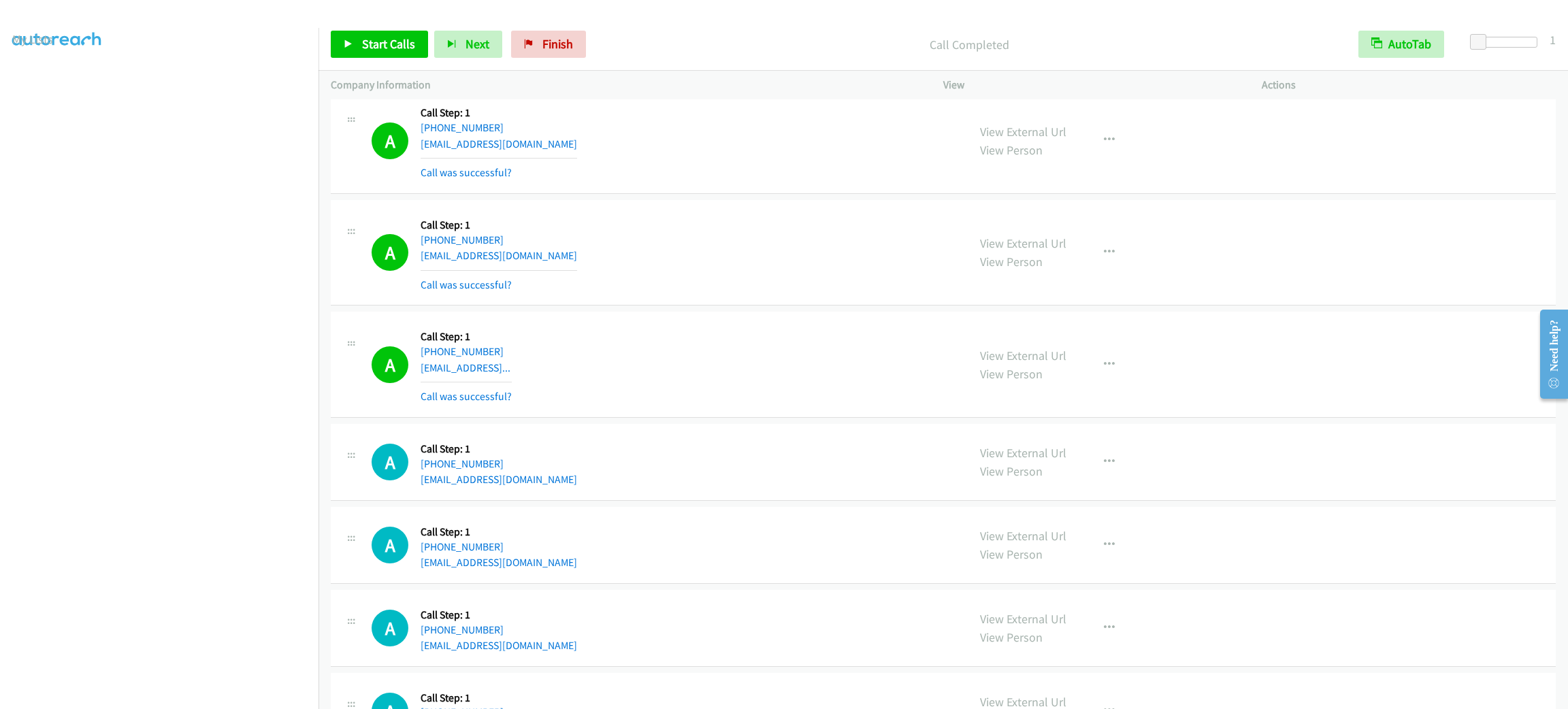
click at [567, 256] on div "A Callback Scheduled Call Step: 1 America/Los_Angeles [PHONE_NUMBER] [EMAIL_ADD…" at bounding box center [663, 253] width 584 height 81
click at [376, 43] on span "Start Calls" at bounding box center [389, 44] width 53 height 15
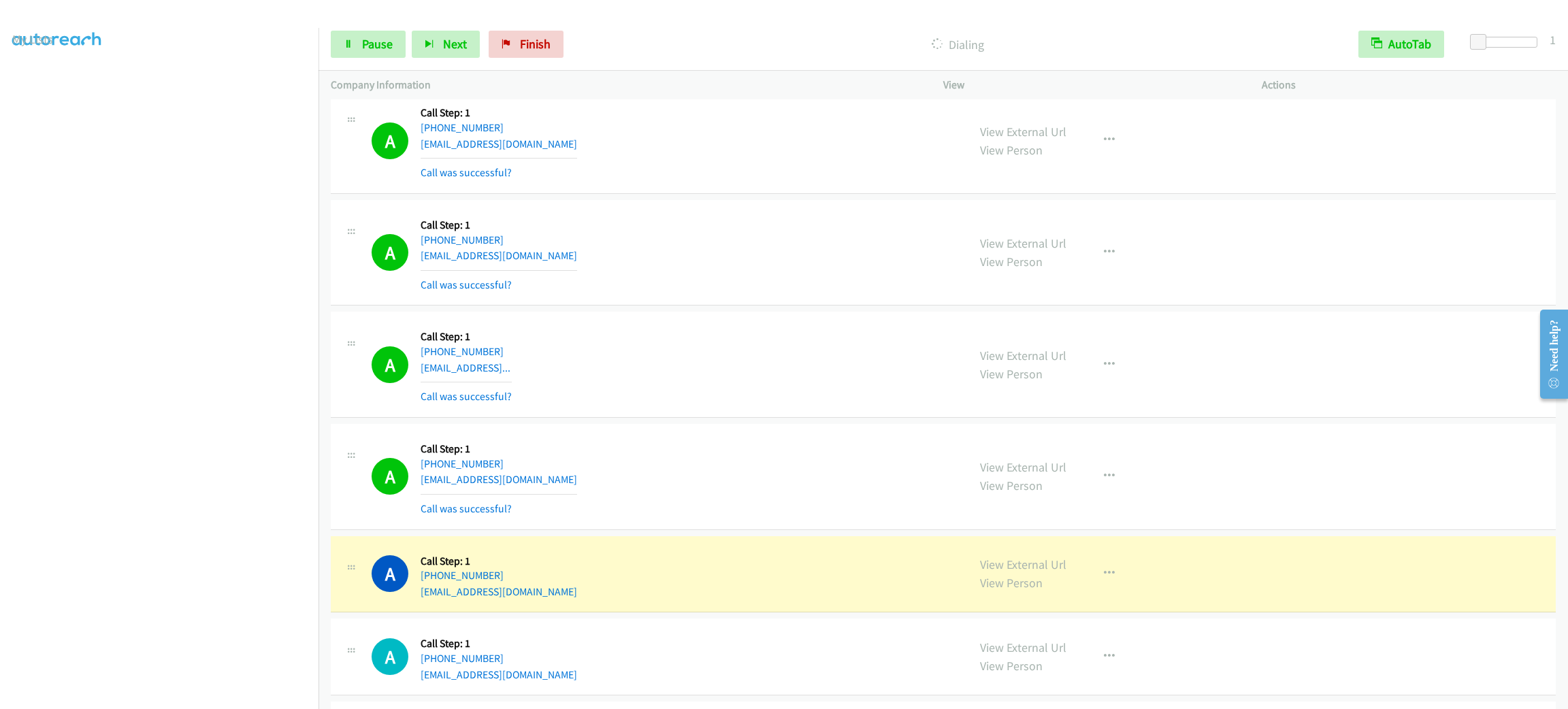
click at [712, 216] on div "A Callback Scheduled Call Step: 1 America/Los_Angeles [PHONE_NUMBER] [EMAIL_ADD…" at bounding box center [663, 253] width 584 height 81
click at [713, 212] on div "A Callback Scheduled Call Step: 1 America/Los_Angeles [PHONE_NUMBER] [EMAIL_ADD…" at bounding box center [944, 253] width 1226 height 106
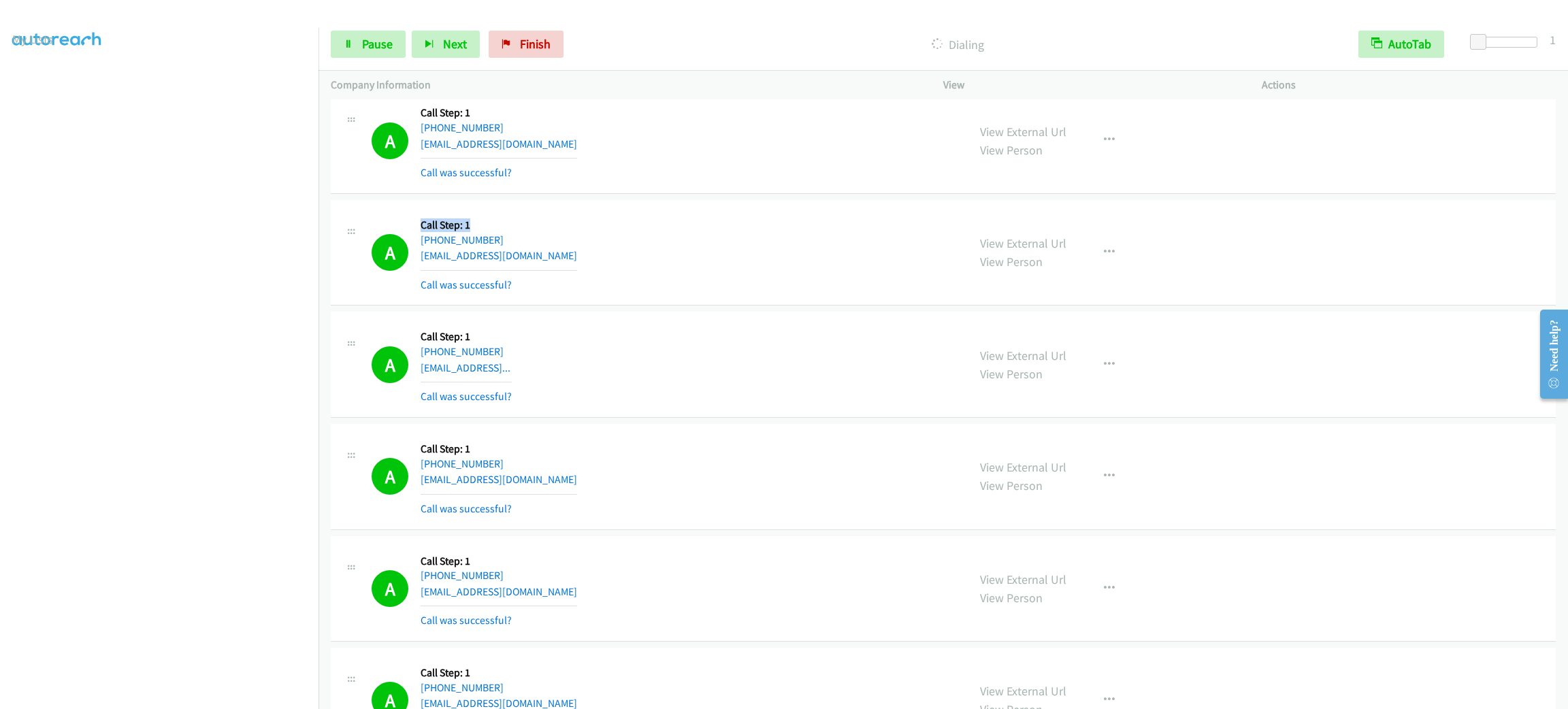
drag, startPoint x: 422, startPoint y: 223, endPoint x: 534, endPoint y: 231, distance: 112.3
click at [534, 231] on div "A Callback Scheduled Call Step: 1 America/Los_Angeles [PHONE_NUMBER] [EMAIL_ADD…" at bounding box center [663, 253] width 584 height 81
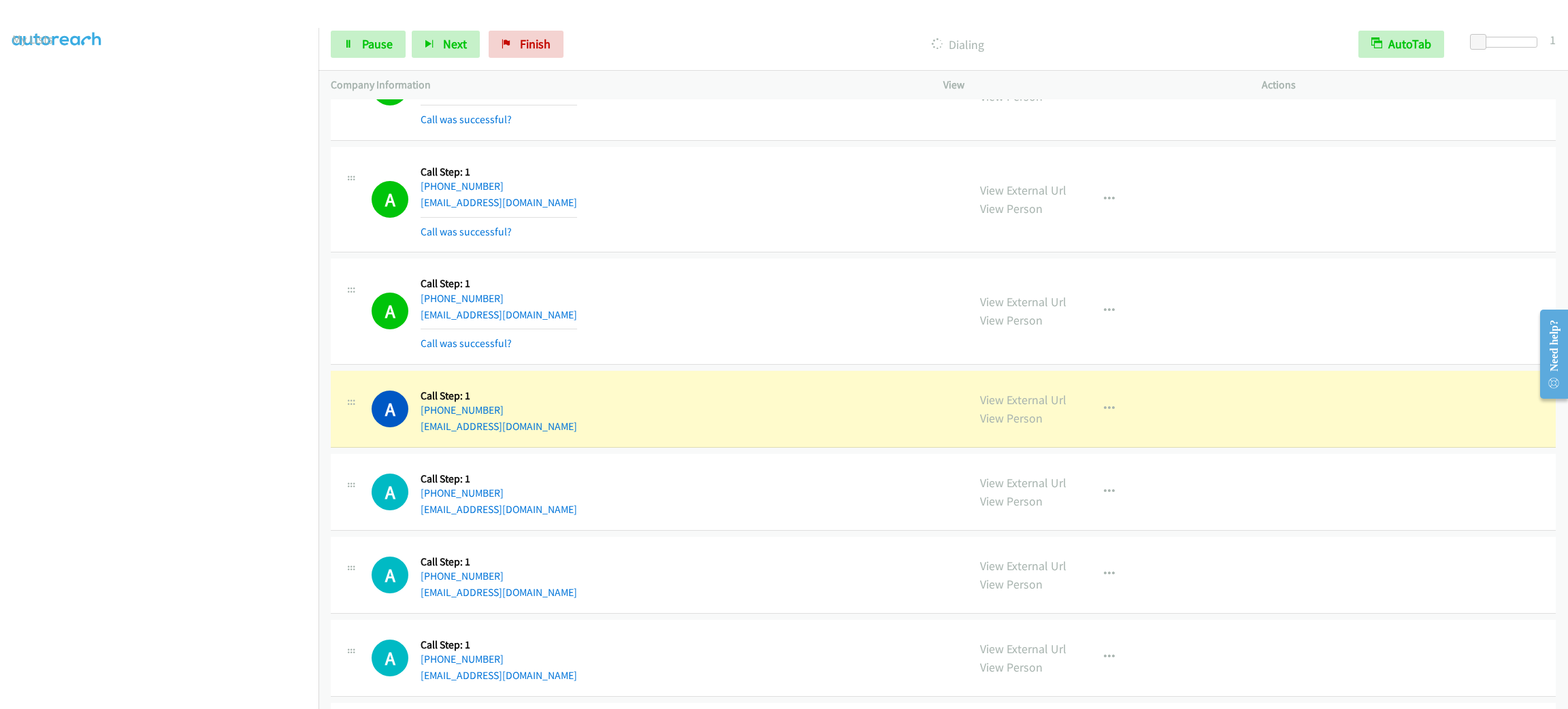
scroll to position [3267, 0]
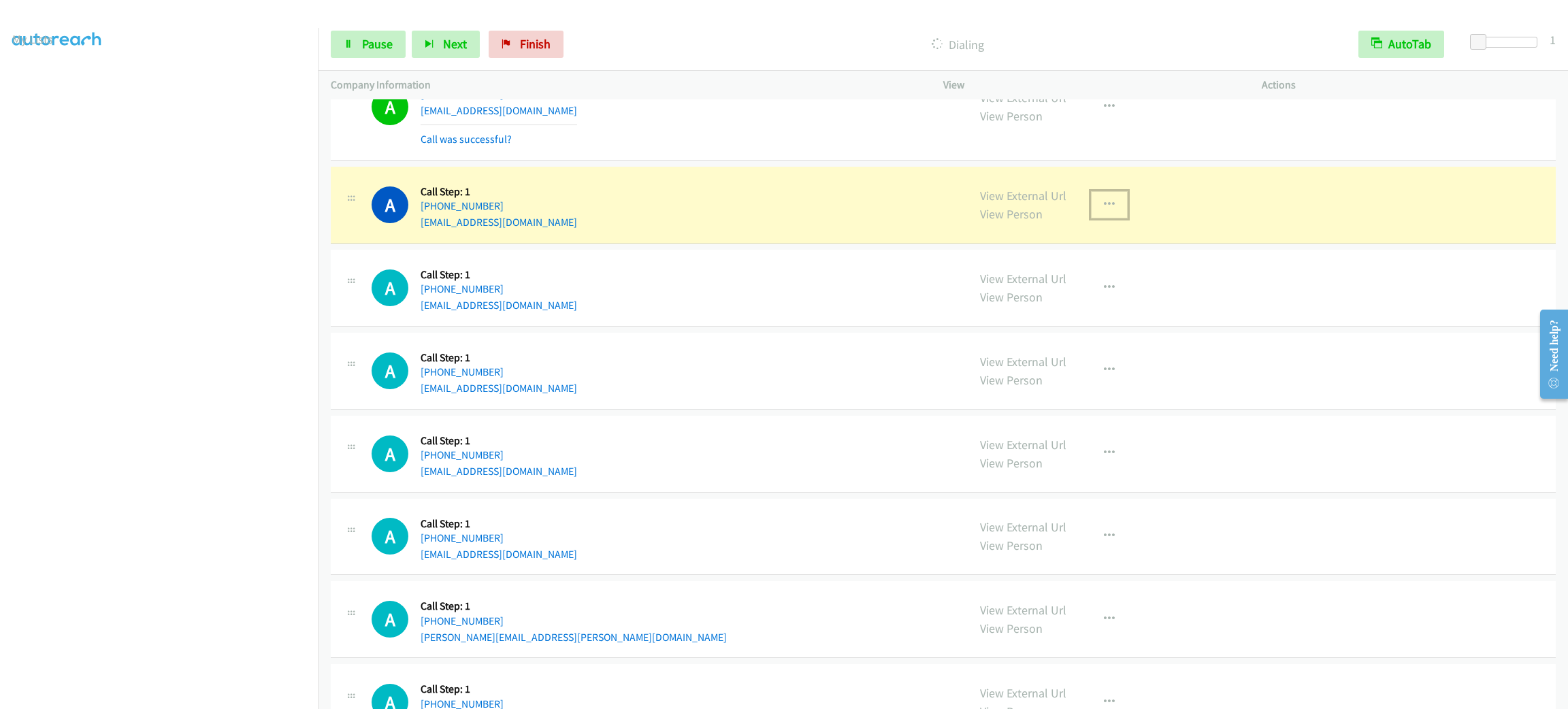
click at [1104, 208] on icon "button" at bounding box center [1109, 204] width 11 height 11
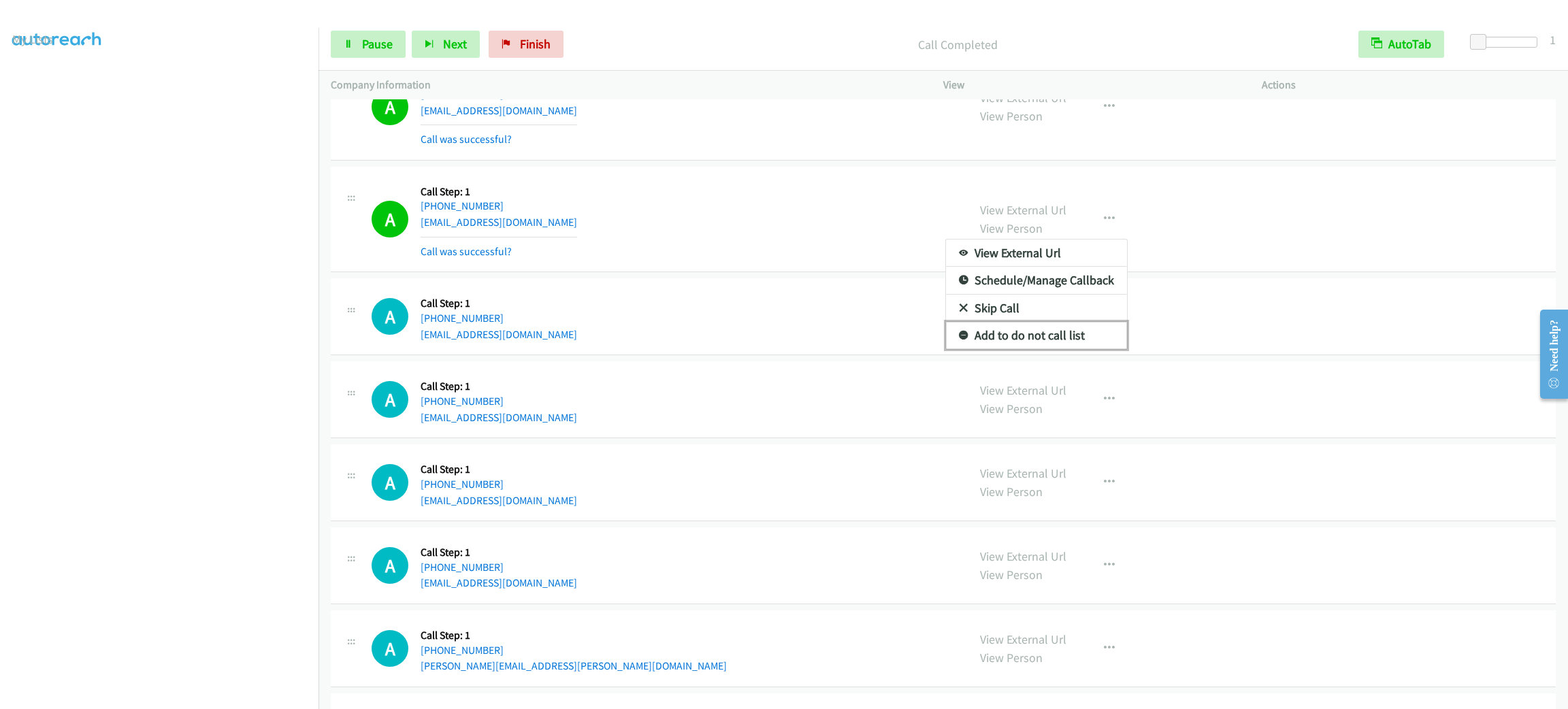
click at [1080, 349] on link "Add to do not call list" at bounding box center [1037, 336] width 181 height 28
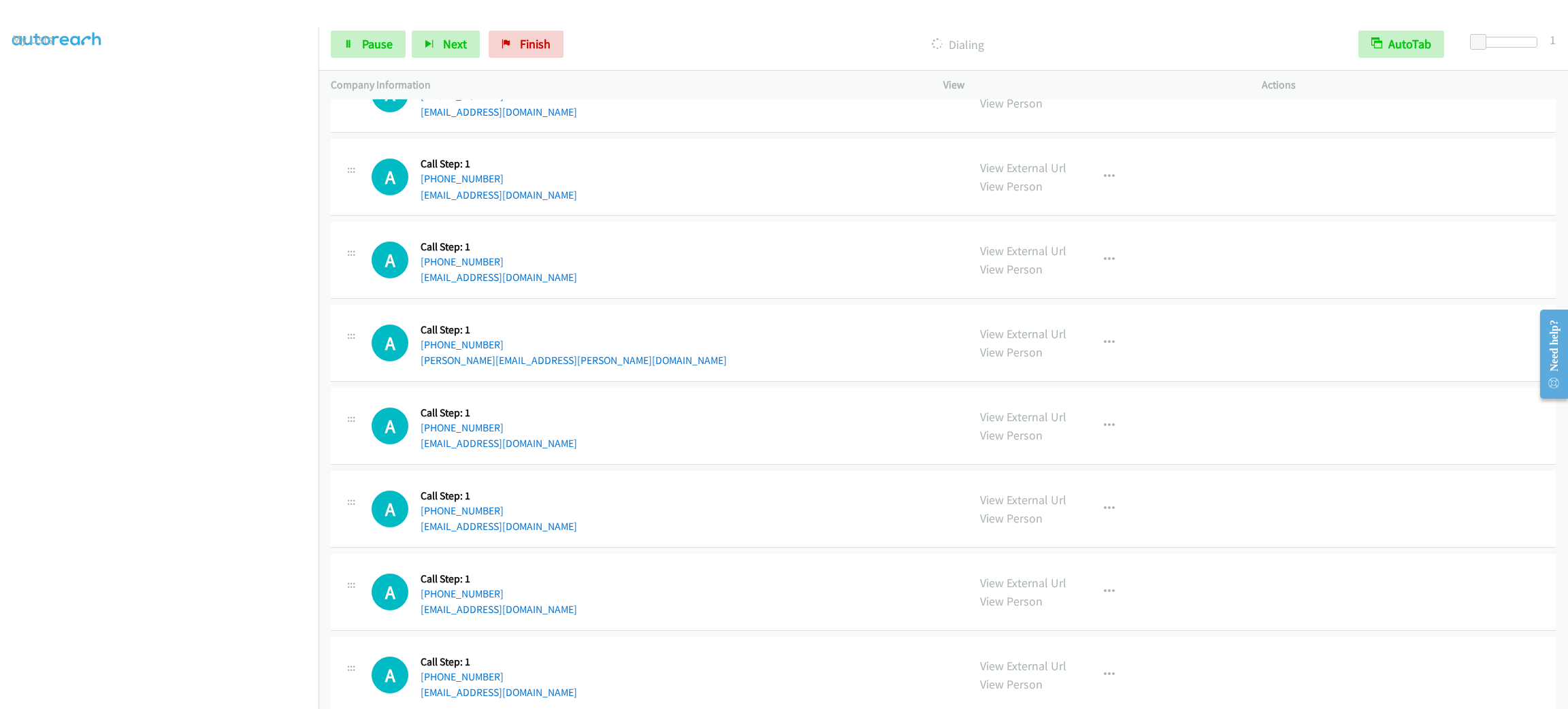
scroll to position [3471, 0]
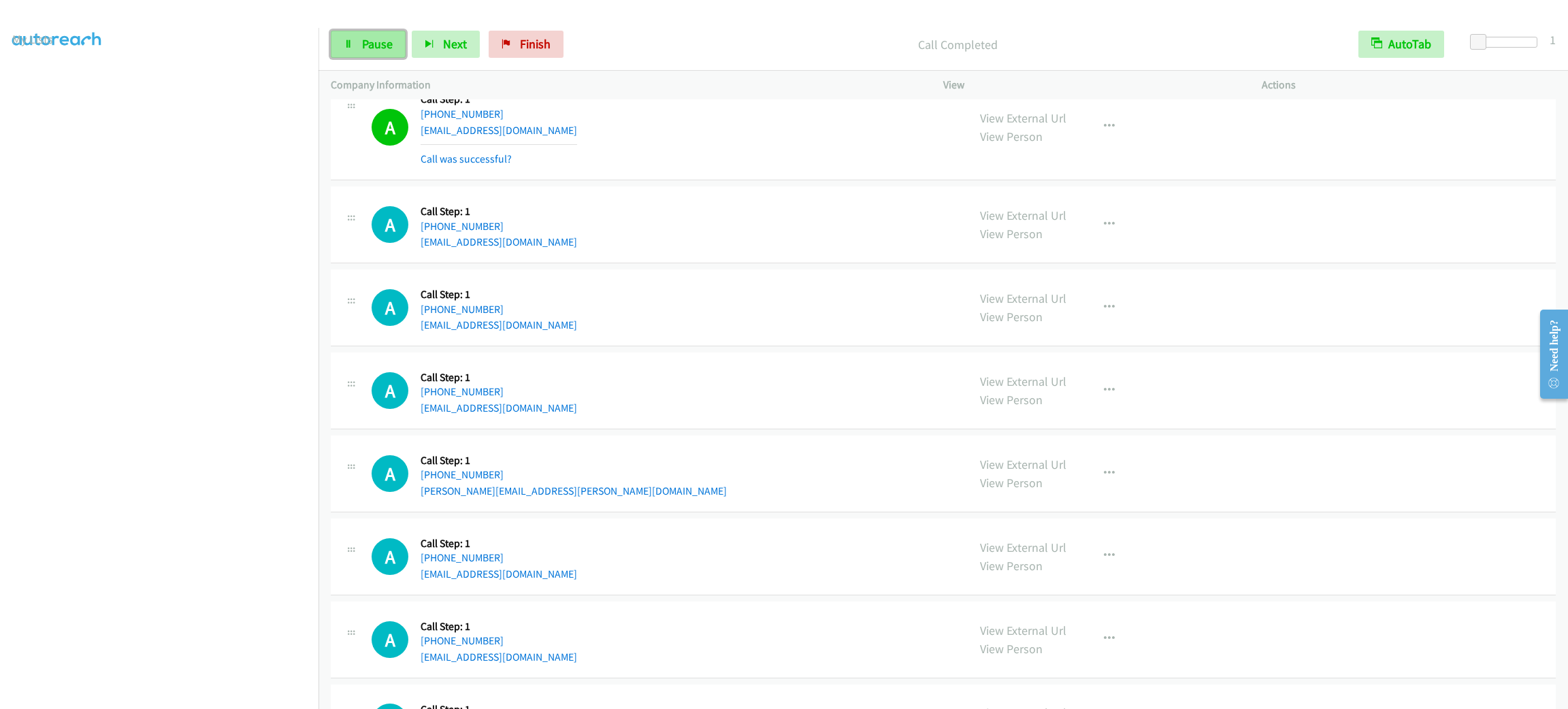
click at [362, 49] on span "Pause" at bounding box center [377, 44] width 31 height 15
click at [362, 48] on span "Start Calls" at bounding box center [389, 44] width 53 height 15
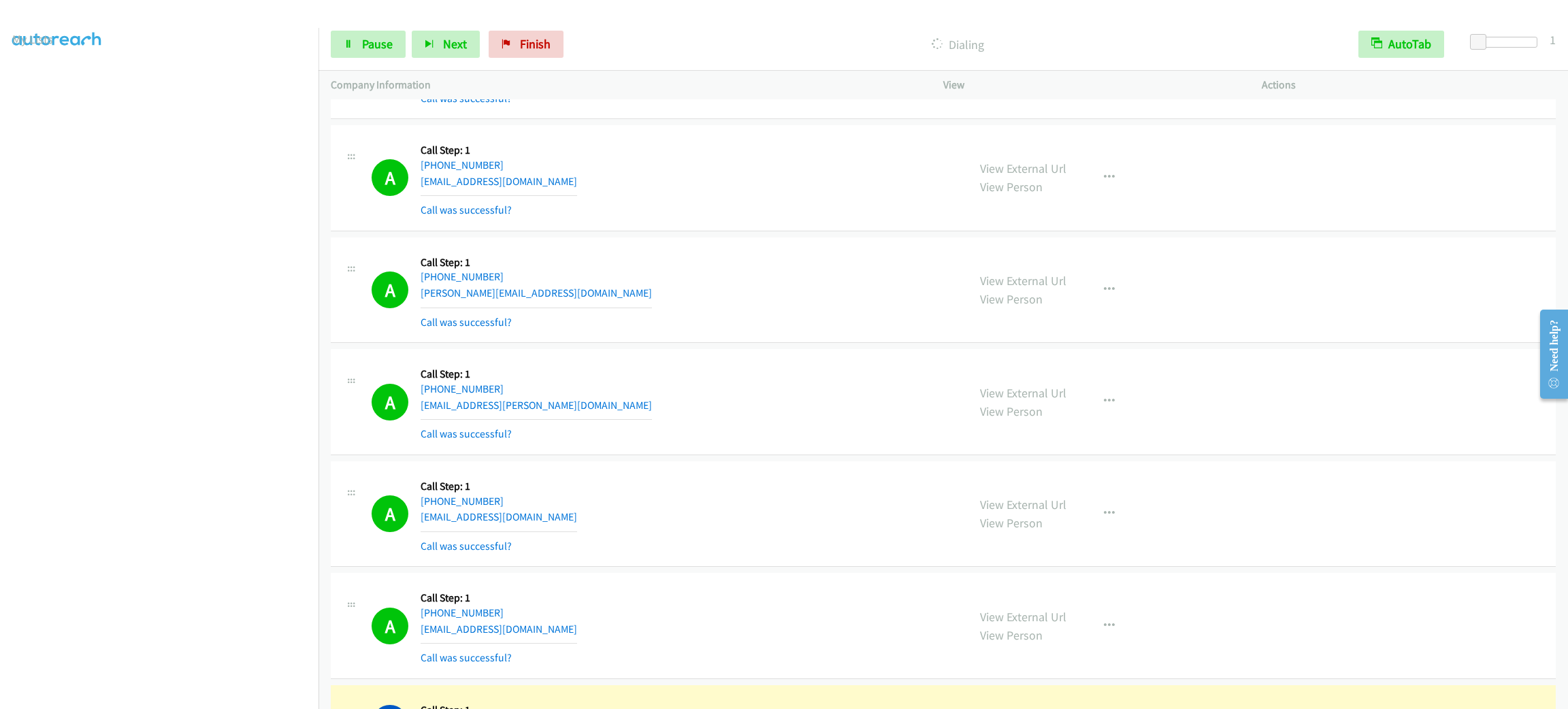
scroll to position [4593, 0]
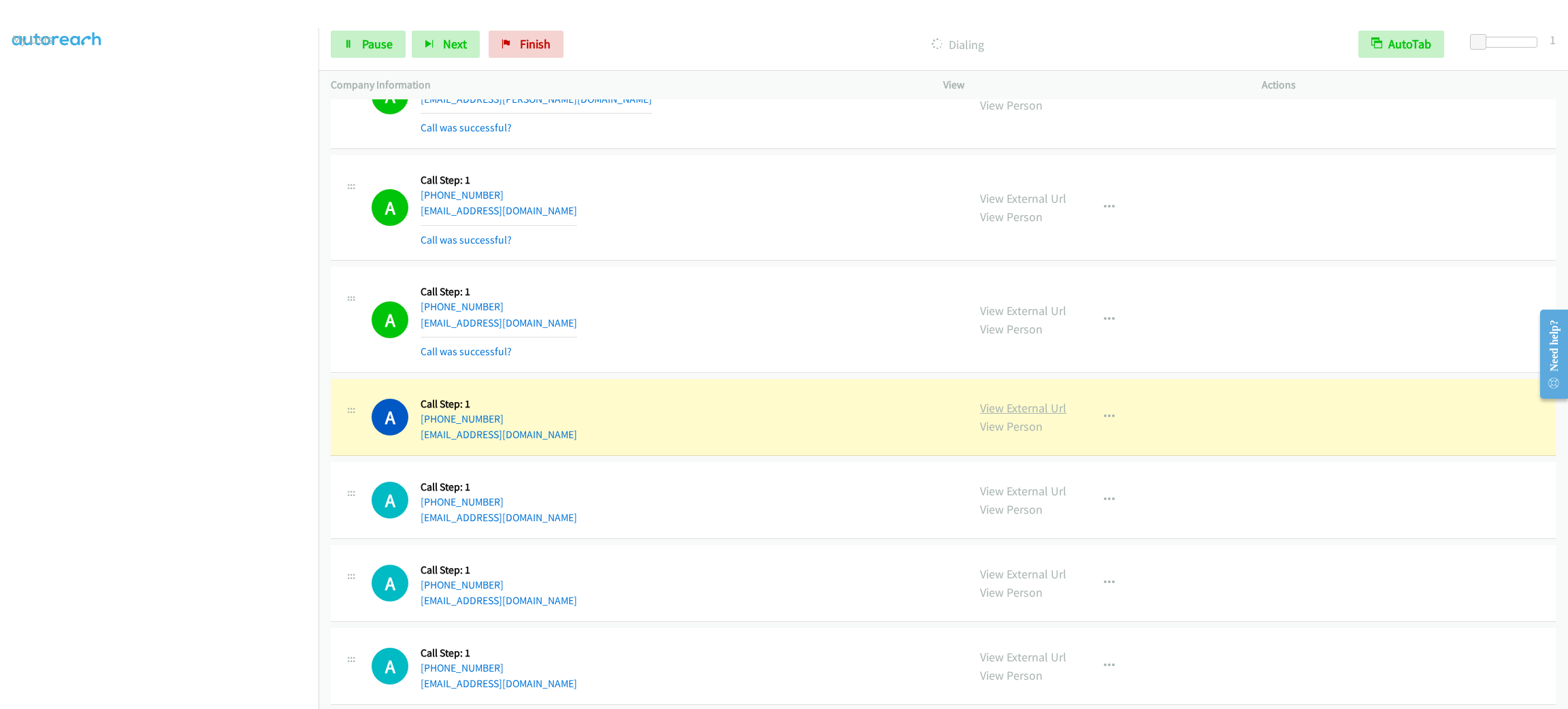
click at [1023, 416] on link "View External Url" at bounding box center [1023, 407] width 87 height 15
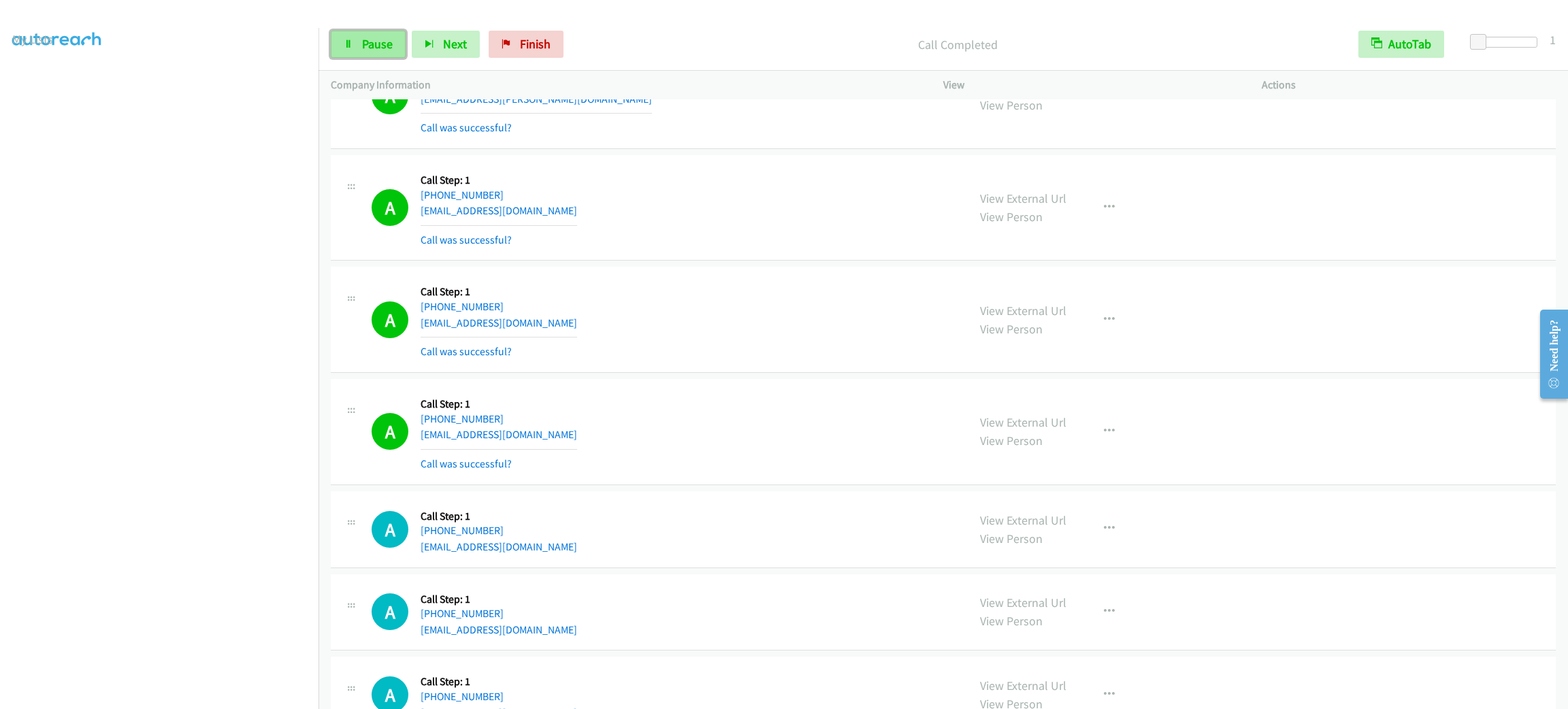
click at [379, 49] on span "Pause" at bounding box center [377, 44] width 31 height 15
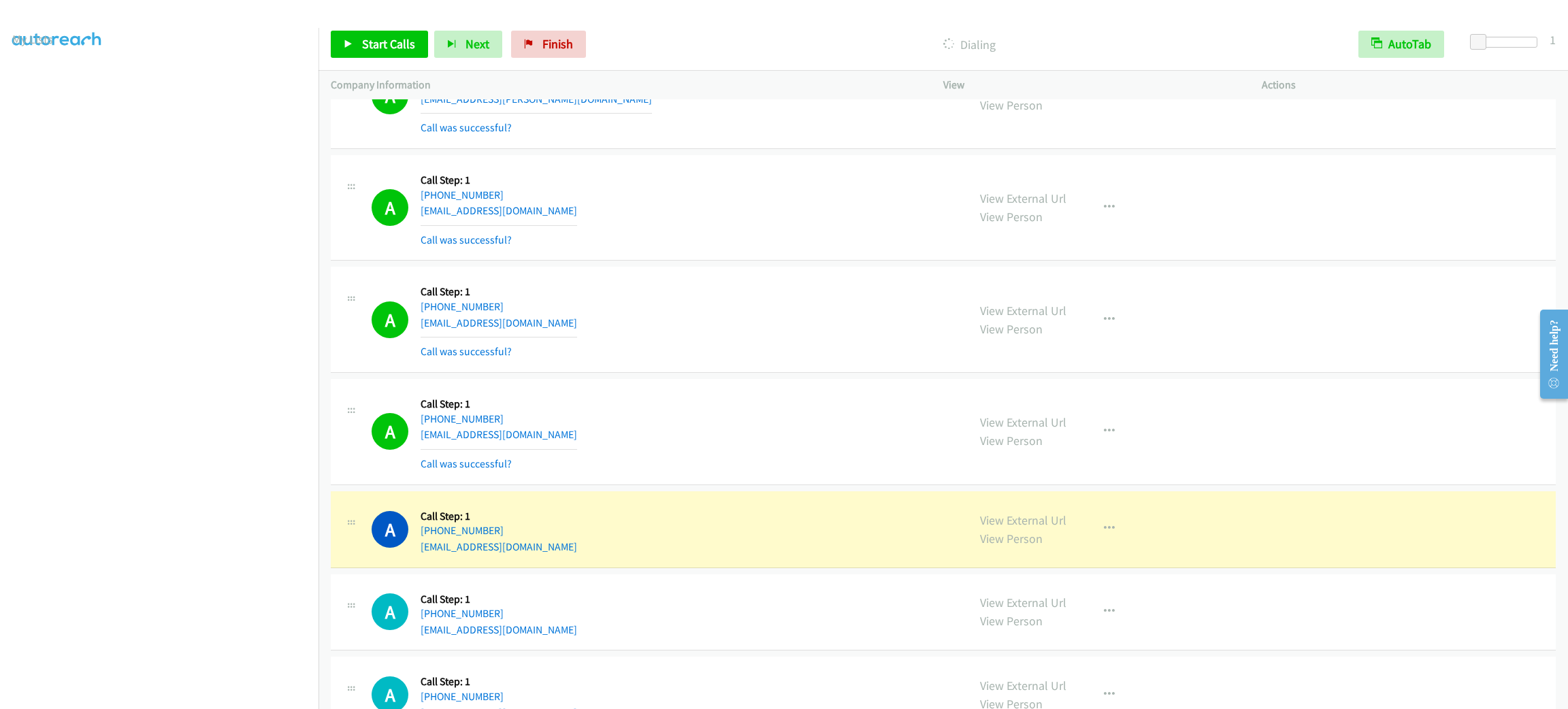
click at [678, 431] on div "A Callback Scheduled Call Step: 1 America/Los_Angeles [PHONE_NUMBER] [EMAIL_ADD…" at bounding box center [663, 431] width 584 height 81
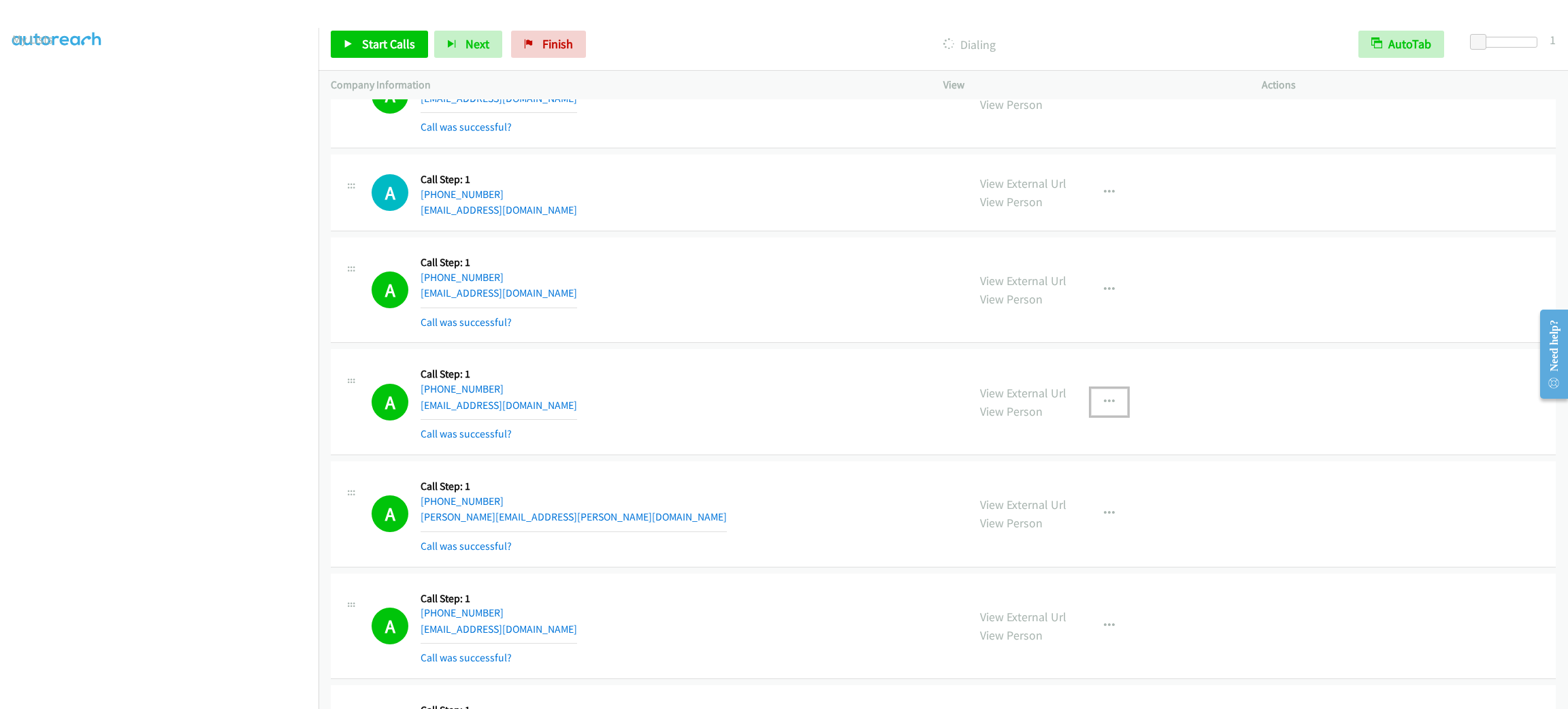
click at [1091, 414] on button "button" at bounding box center [1109, 402] width 36 height 28
click at [1061, 533] on link "Add to do not call list" at bounding box center [1037, 519] width 181 height 28
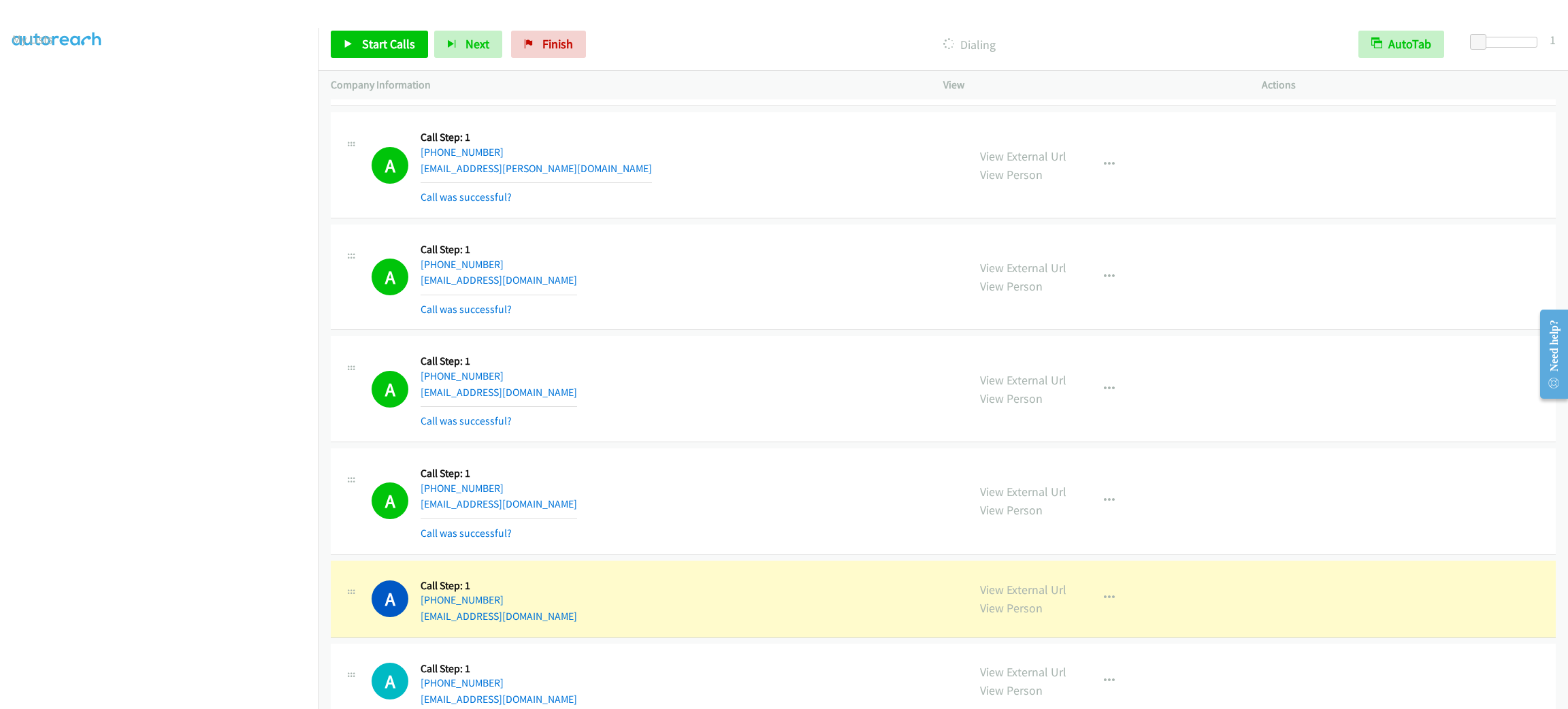
scroll to position [4932, 0]
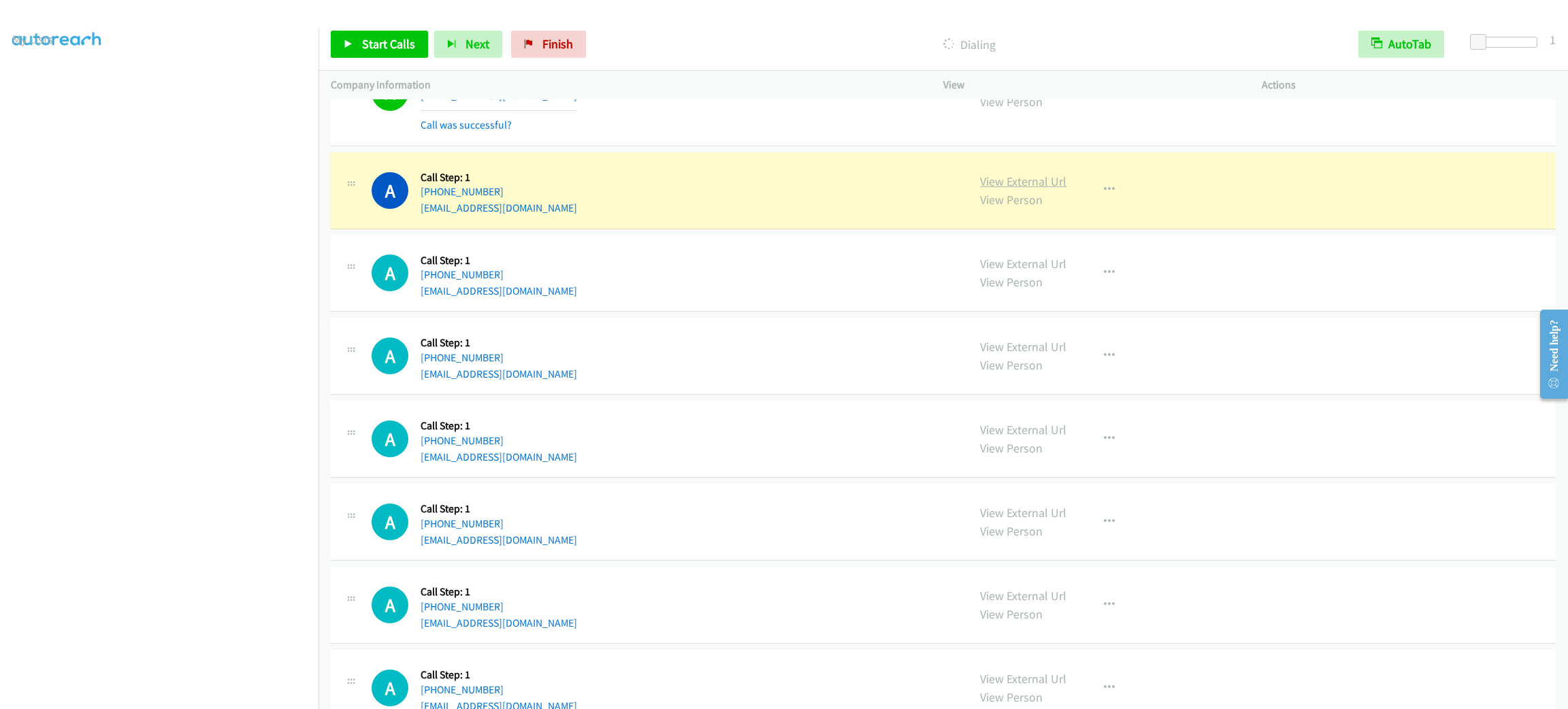
click at [994, 185] on link "View External Url" at bounding box center [1023, 180] width 87 height 15
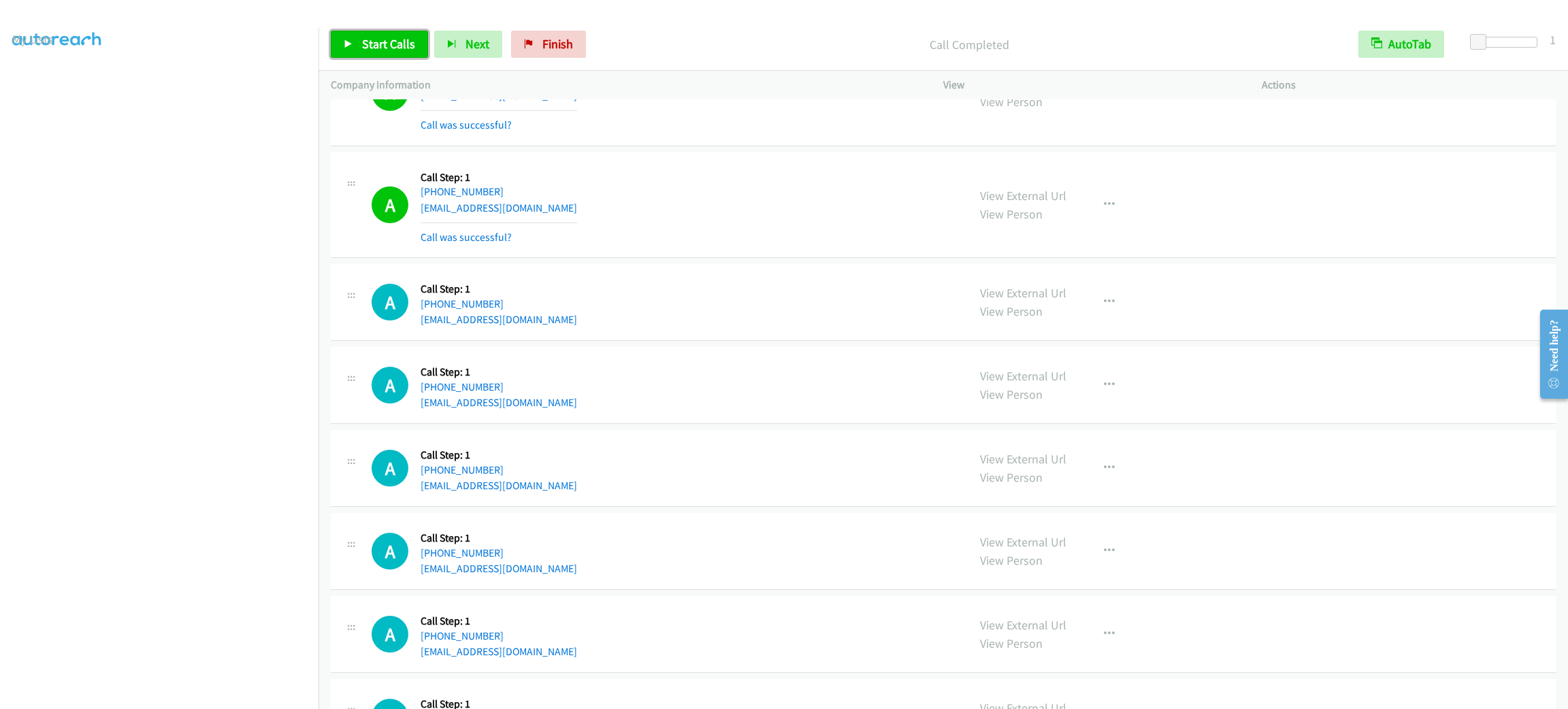
click at [426, 53] on link "Start Calls" at bounding box center [380, 45] width 97 height 28
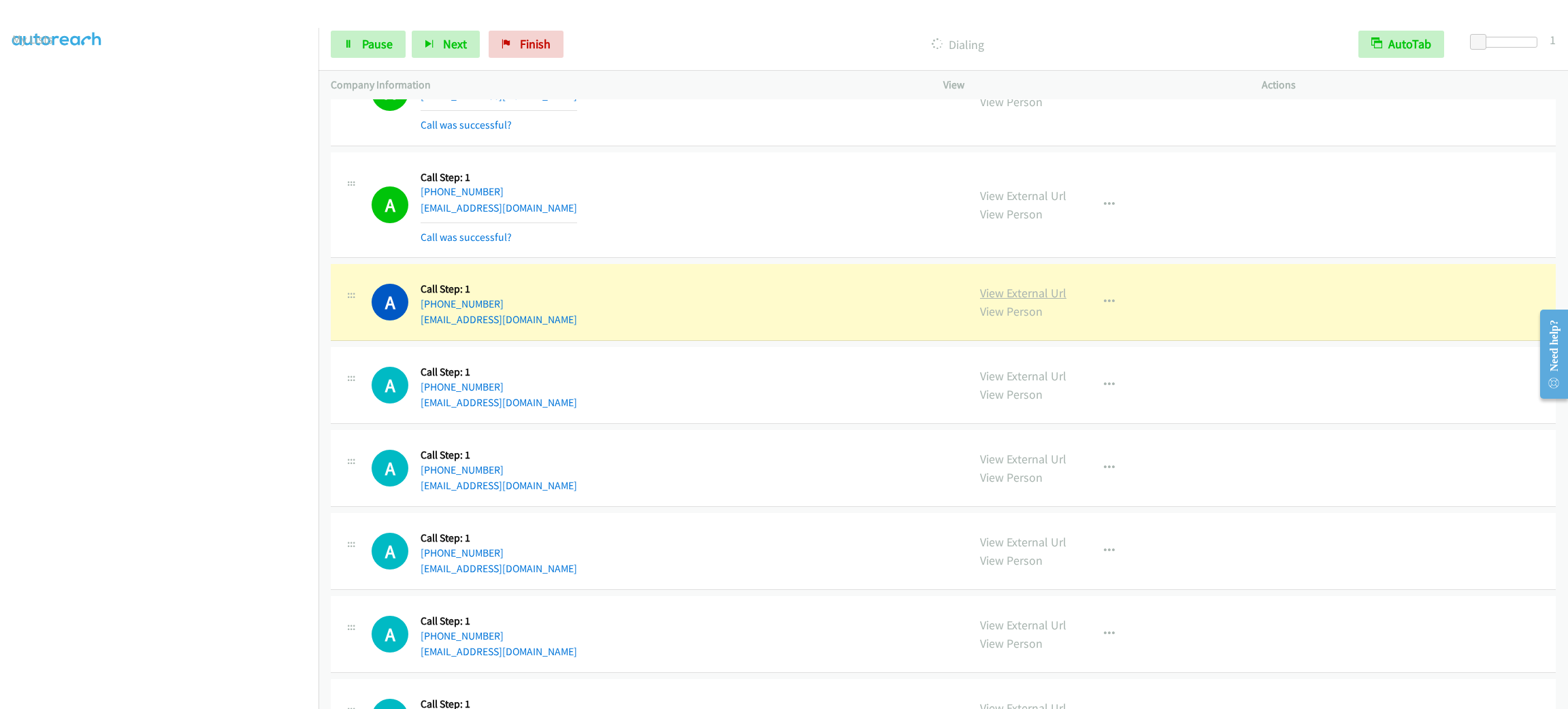
click at [998, 301] on link "View External Url" at bounding box center [1023, 292] width 87 height 15
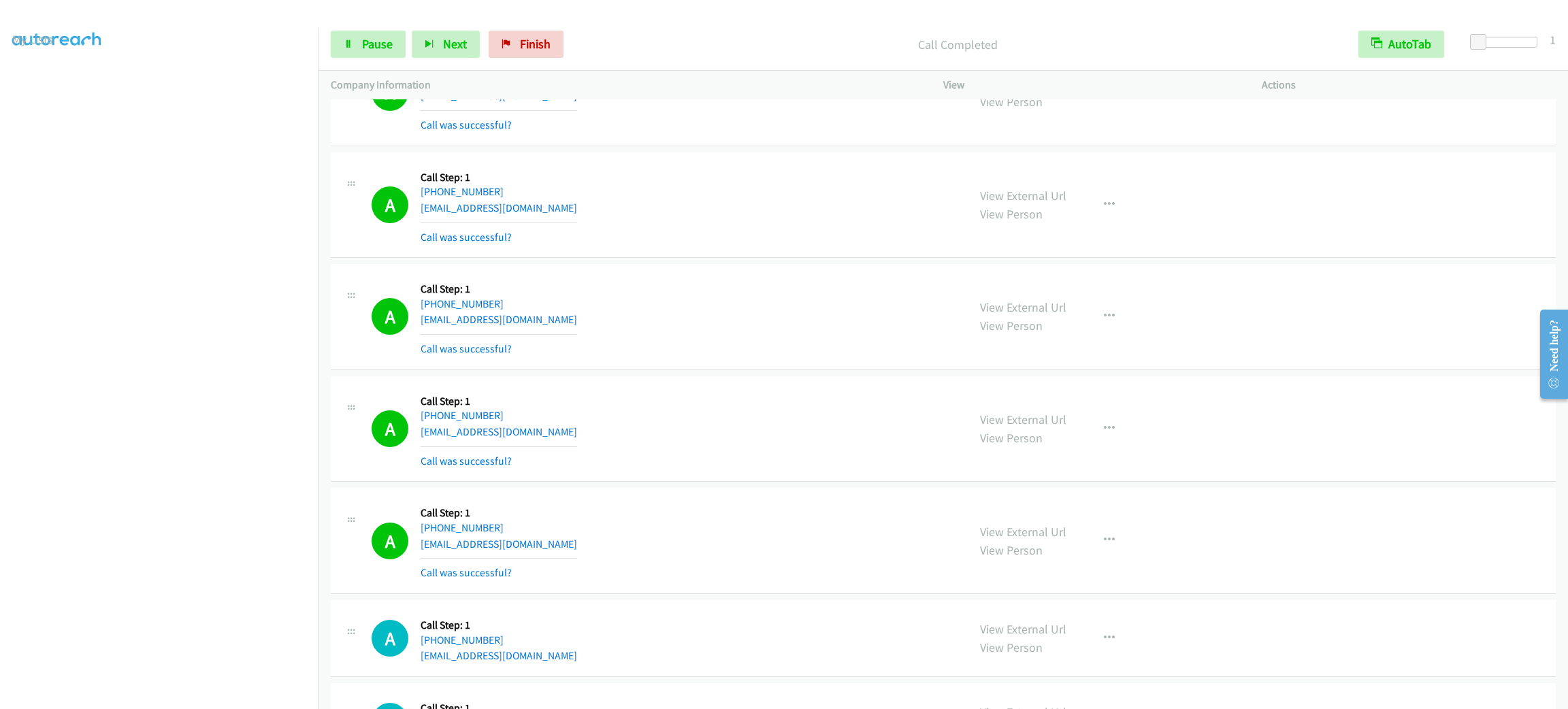
click at [341, 60] on div "Start Calls Pause Next Finish Call Completed AutoTab AutoTab 1" at bounding box center [944, 45] width 1250 height 53
click at [341, 59] on div "Start Calls Pause Next Finish Call Completed AutoTab AutoTab 1" at bounding box center [944, 45] width 1250 height 53
click at [352, 48] on icon at bounding box center [349, 45] width 10 height 10
click at [359, 40] on link "Start Calls" at bounding box center [380, 45] width 97 height 28
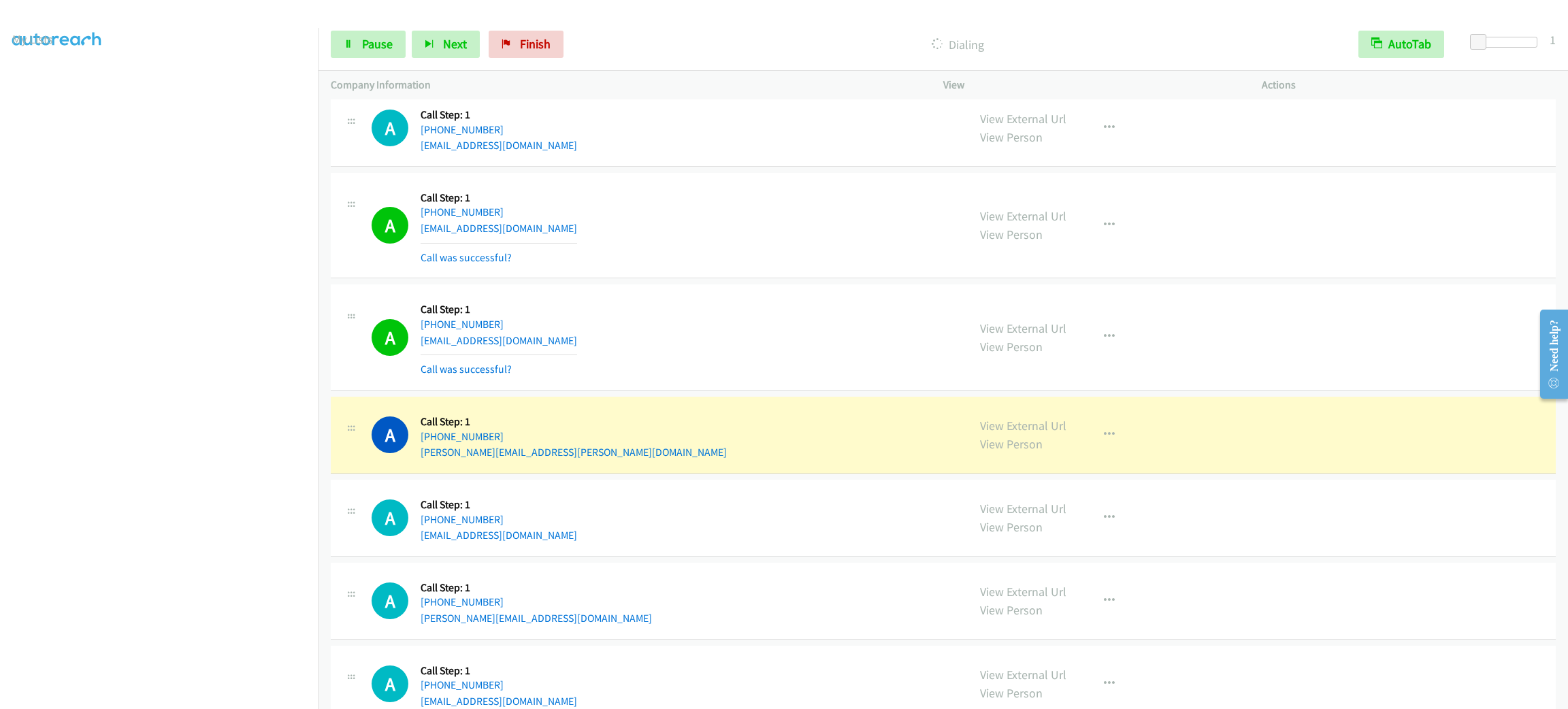
scroll to position [5750, 0]
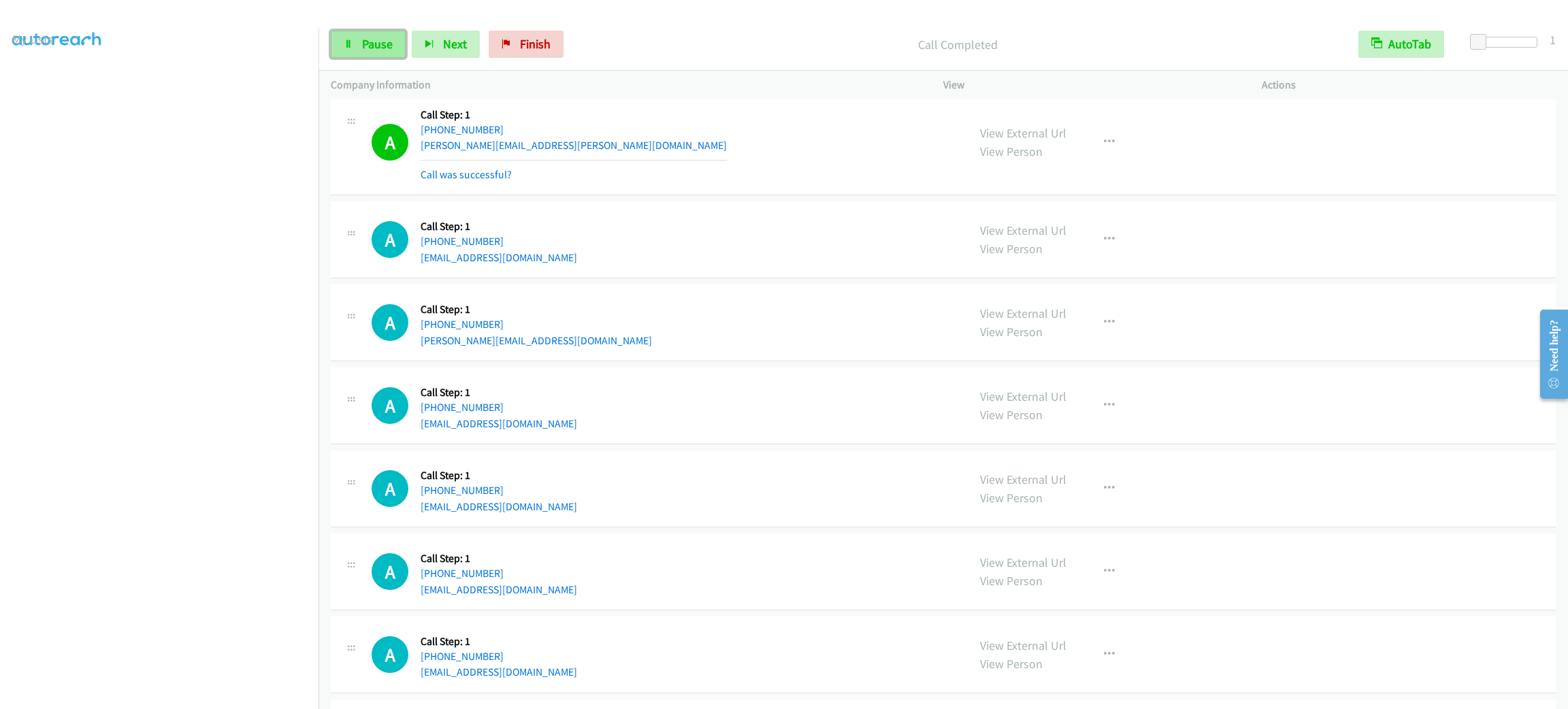
click at [368, 51] on span "Pause" at bounding box center [377, 44] width 31 height 15
